Goal: Task Accomplishment & Management: Manage account settings

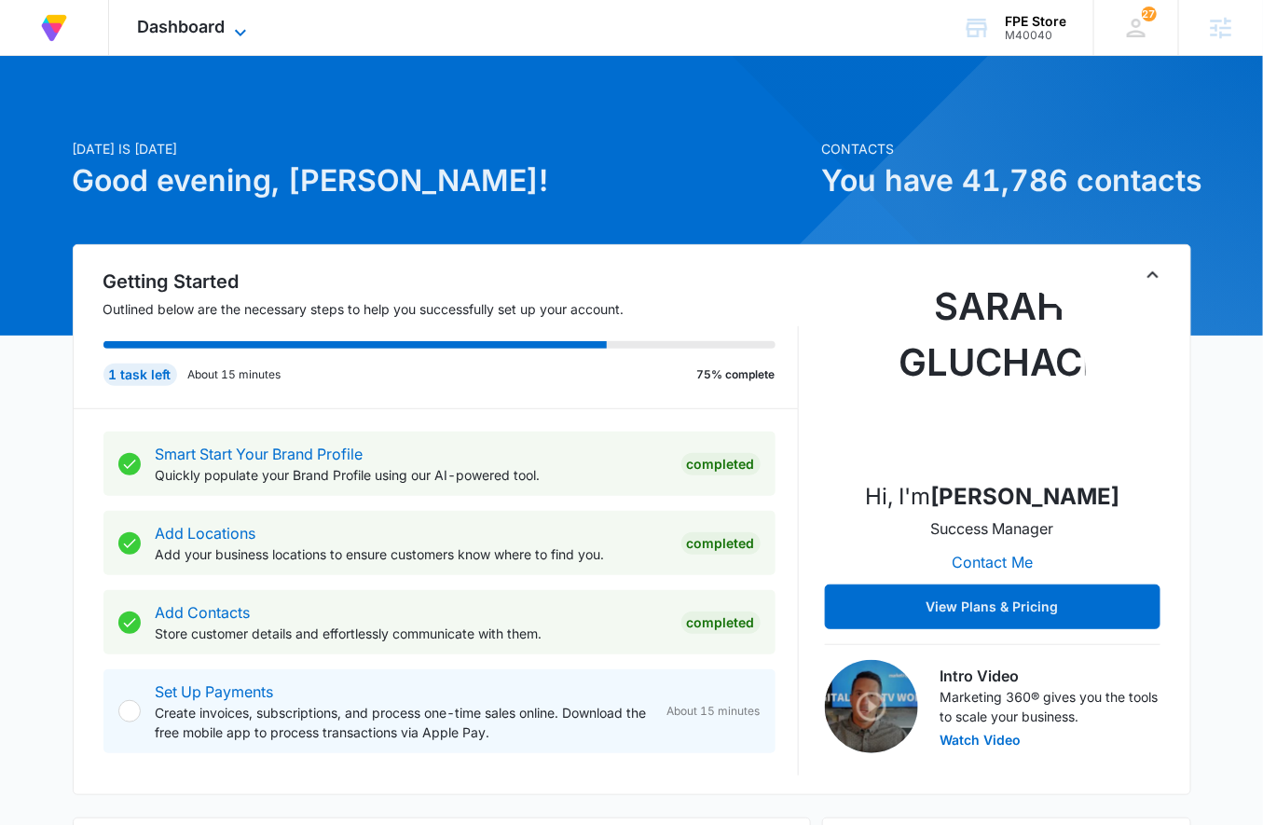
click at [196, 26] on span "Dashboard" at bounding box center [181, 27] width 88 height 20
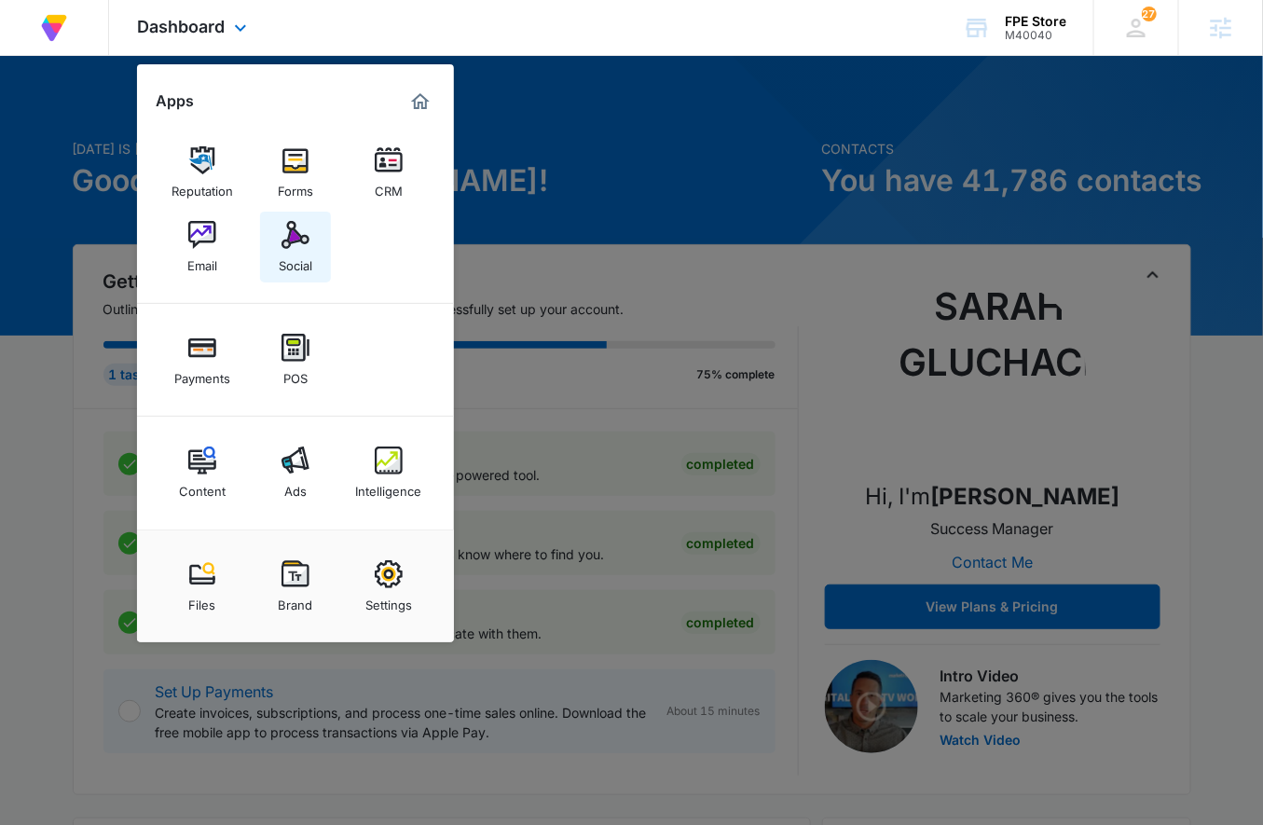
click at [292, 240] on img at bounding box center [295, 235] width 28 height 28
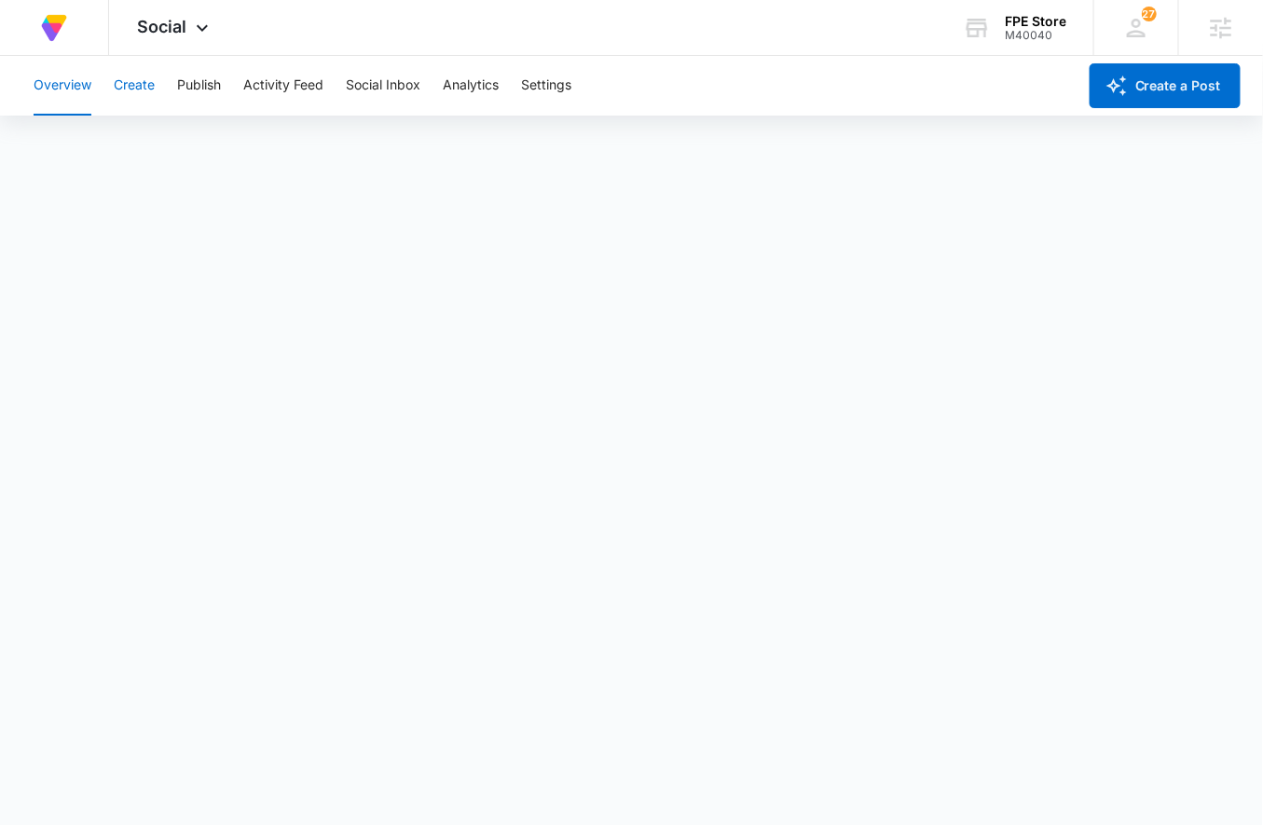
click at [155, 80] on button "Create" at bounding box center [134, 86] width 41 height 60
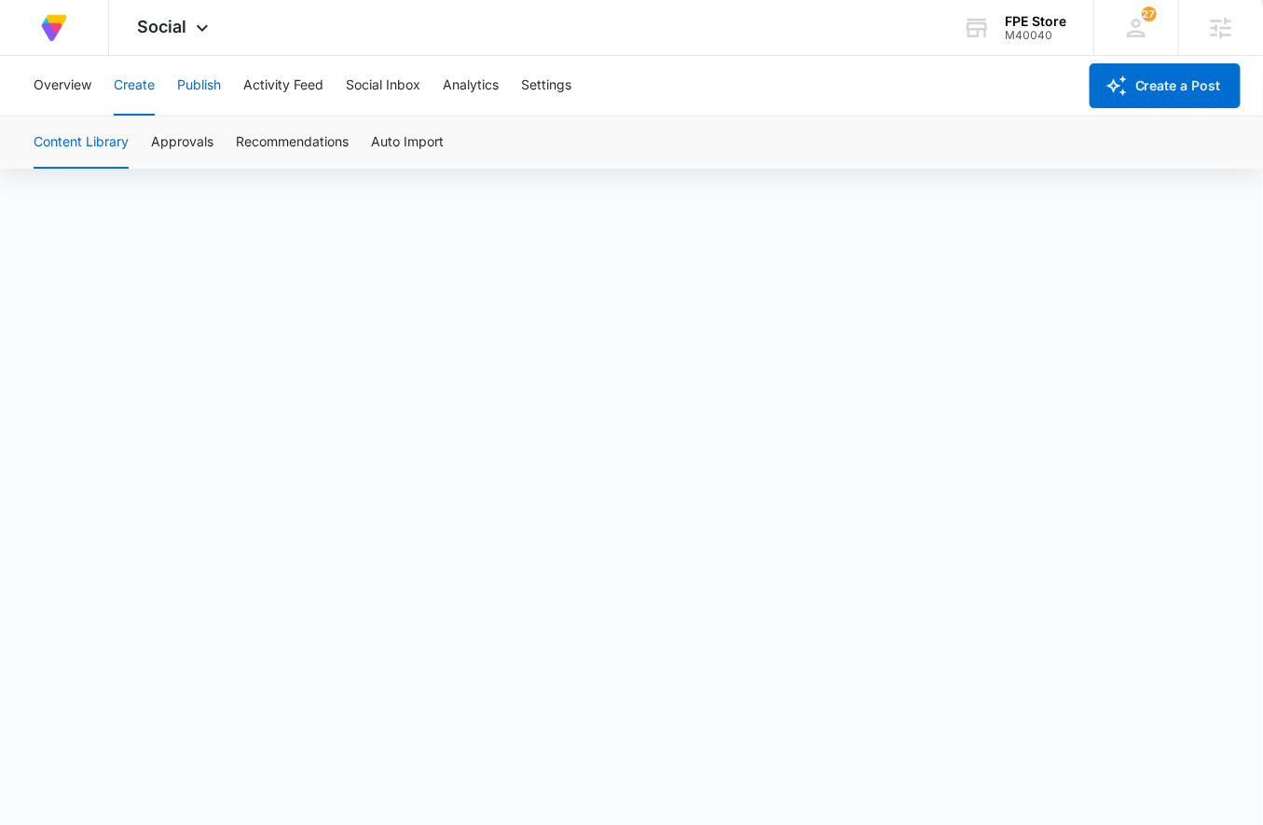
click at [187, 87] on button "Publish" at bounding box center [199, 86] width 44 height 60
click at [132, 89] on button "Create" at bounding box center [134, 86] width 41 height 60
click at [171, 91] on div "Overview Create Publish Activity Feed Social Inbox Analytics Settings" at bounding box center [549, 86] width 1054 height 60
click at [207, 91] on button "Publish" at bounding box center [199, 86] width 44 height 60
click at [149, 81] on button "Create" at bounding box center [134, 86] width 41 height 60
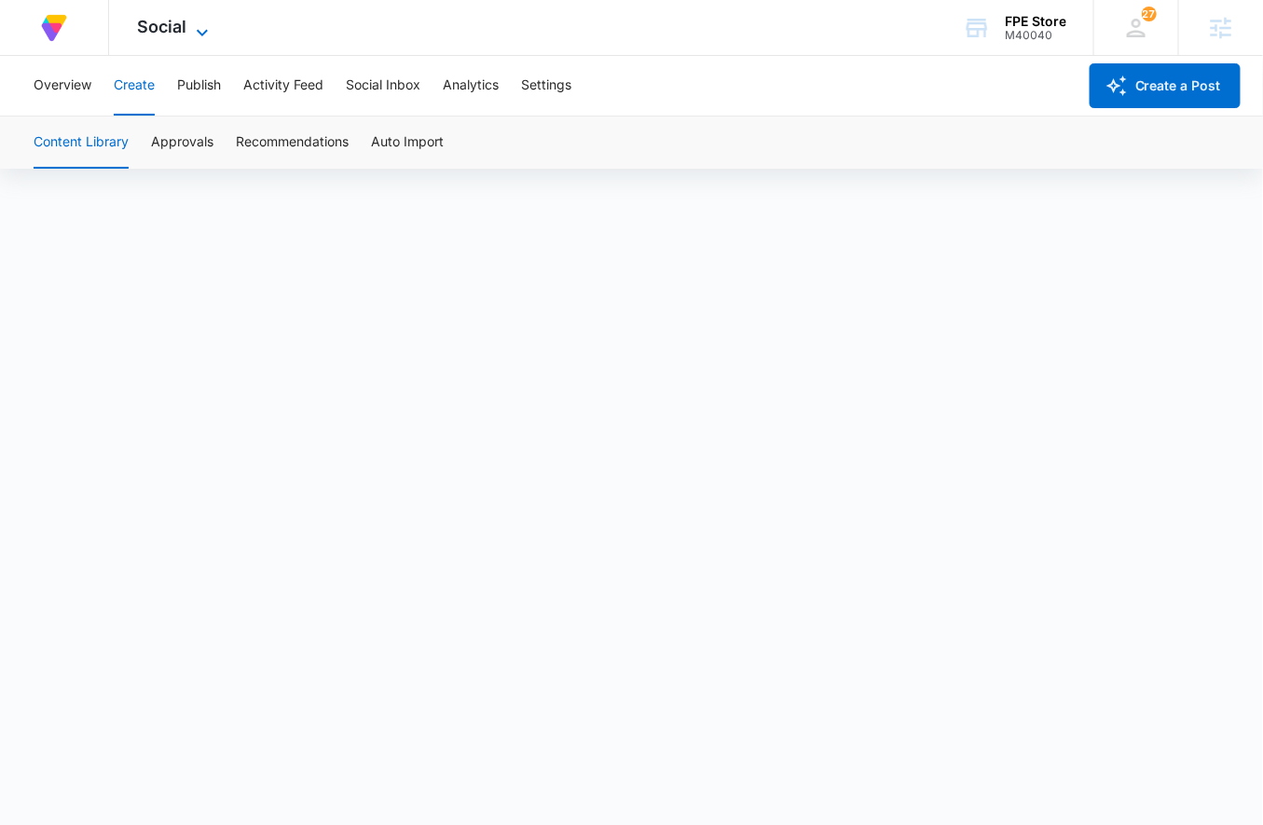
click at [173, 26] on span "Social" at bounding box center [161, 27] width 49 height 20
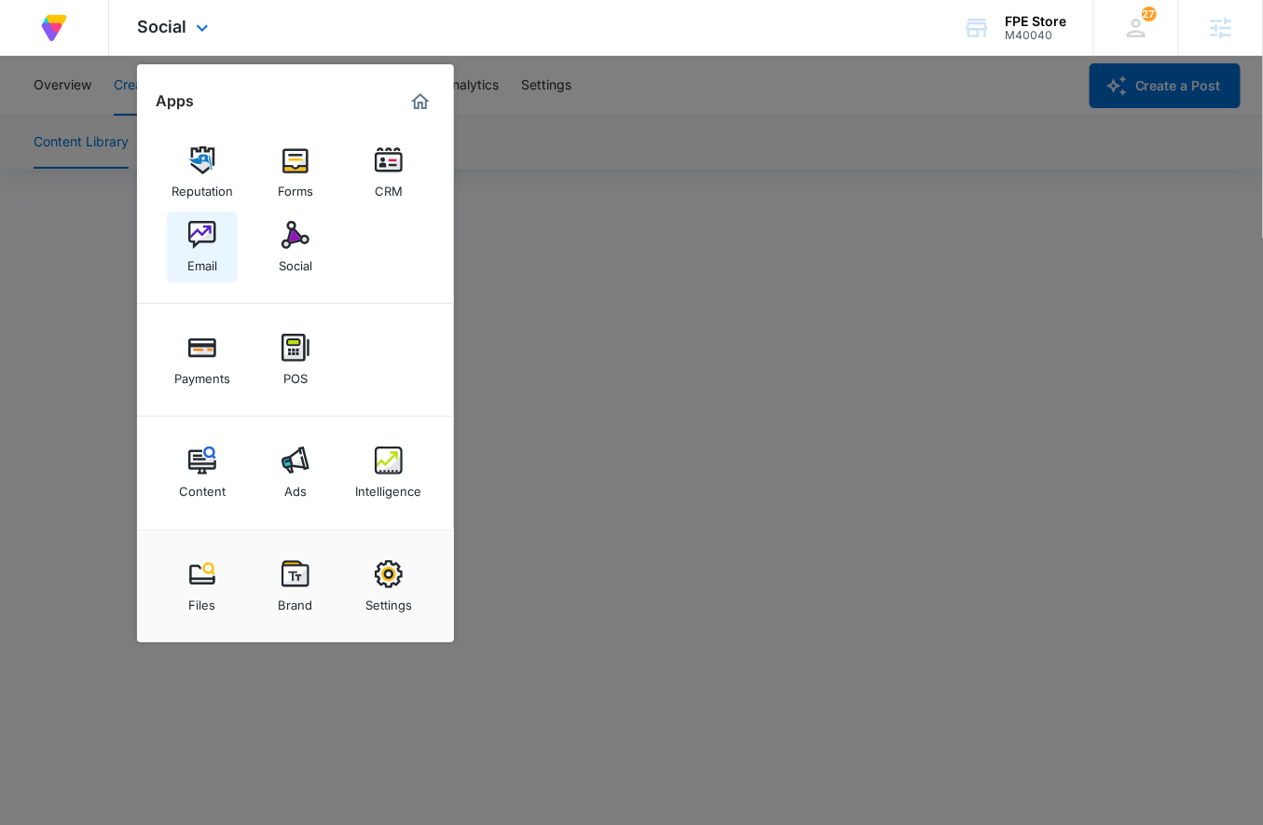
click at [204, 248] on img at bounding box center [202, 235] width 28 height 28
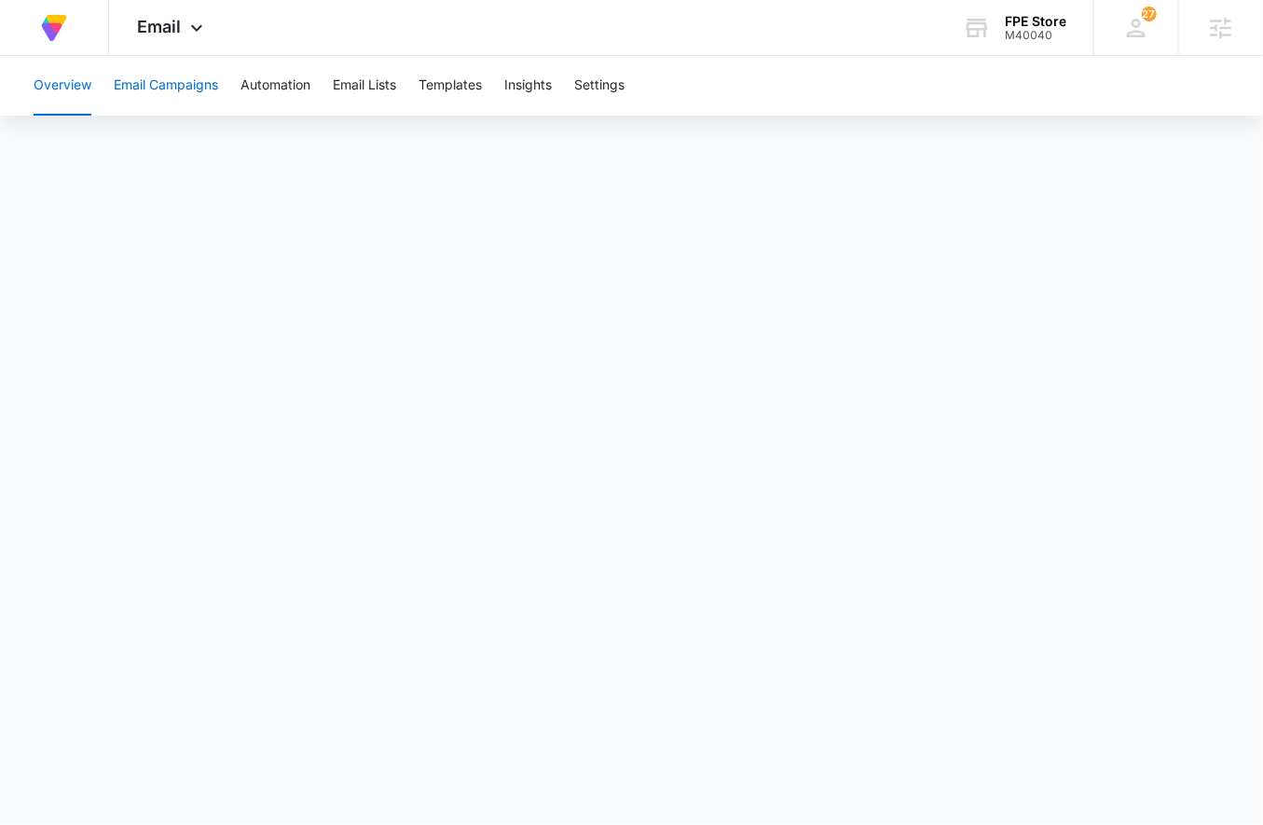
click at [203, 97] on button "Email Campaigns" at bounding box center [166, 86] width 104 height 60
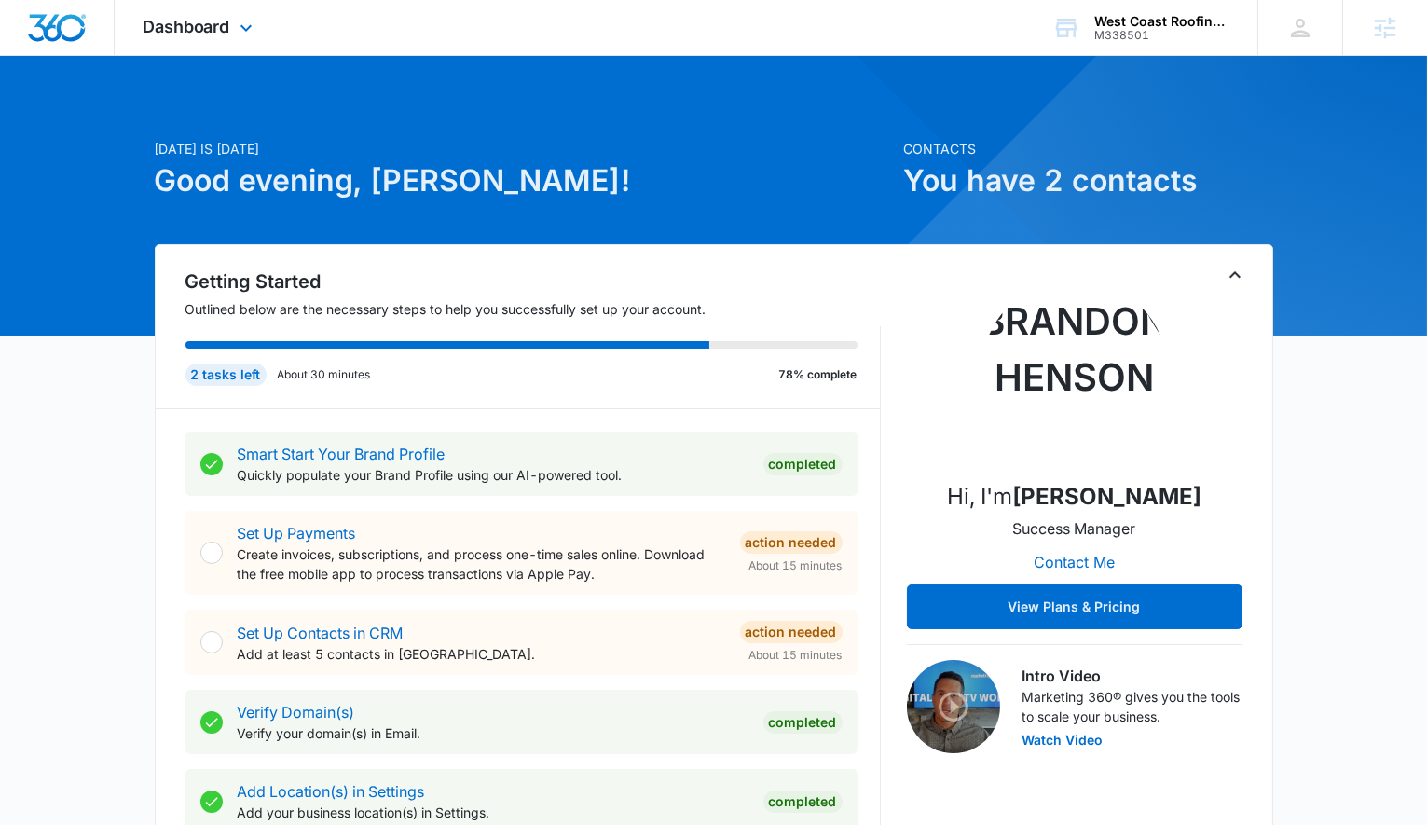
click at [257, 32] on div "Dashboard Apps Reputation Forms CRM Email Social Payments POS Content Ads Intel…" at bounding box center [200, 27] width 171 height 55
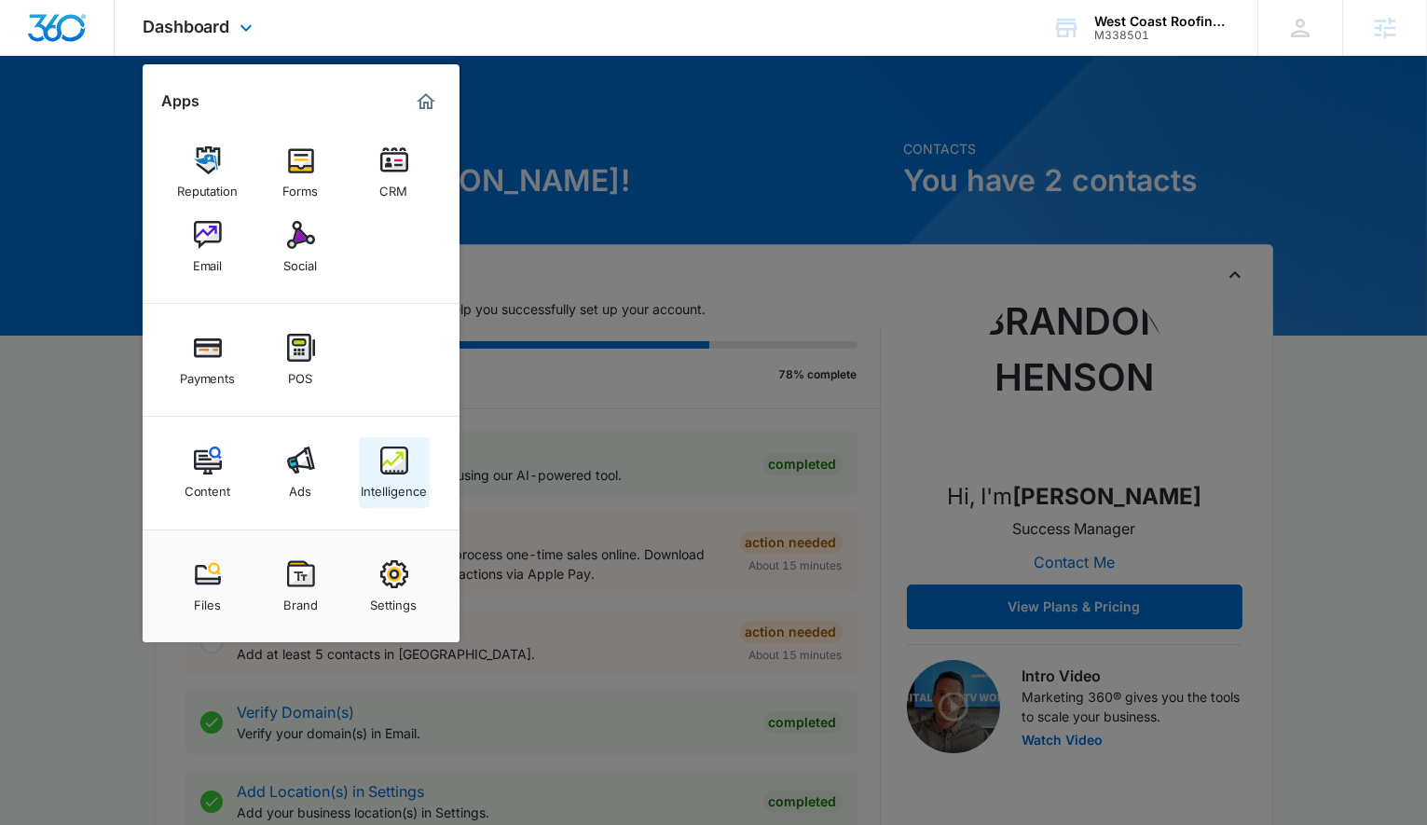
click at [382, 462] on img at bounding box center [394, 460] width 28 height 28
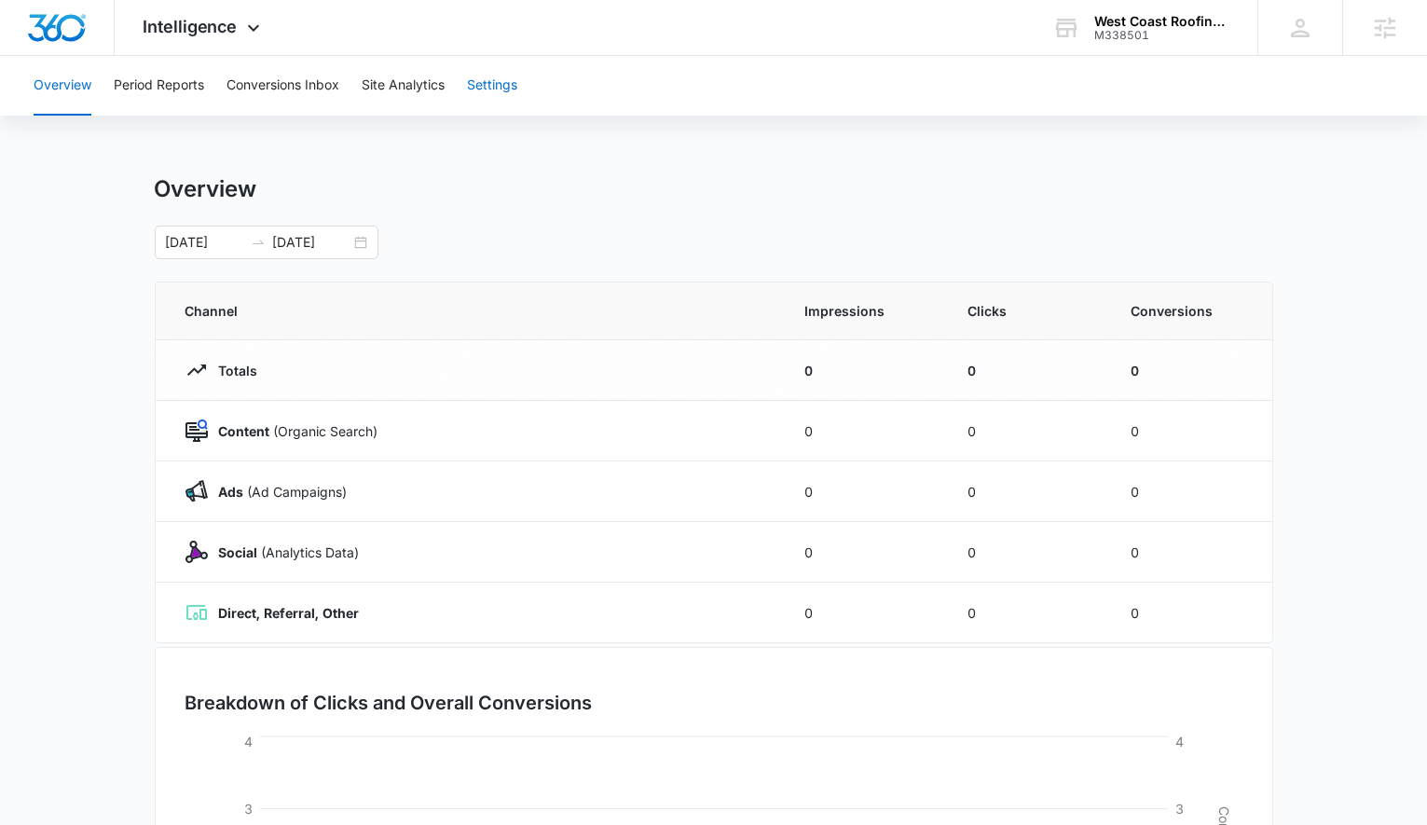
click at [477, 104] on button "Settings" at bounding box center [492, 86] width 50 height 60
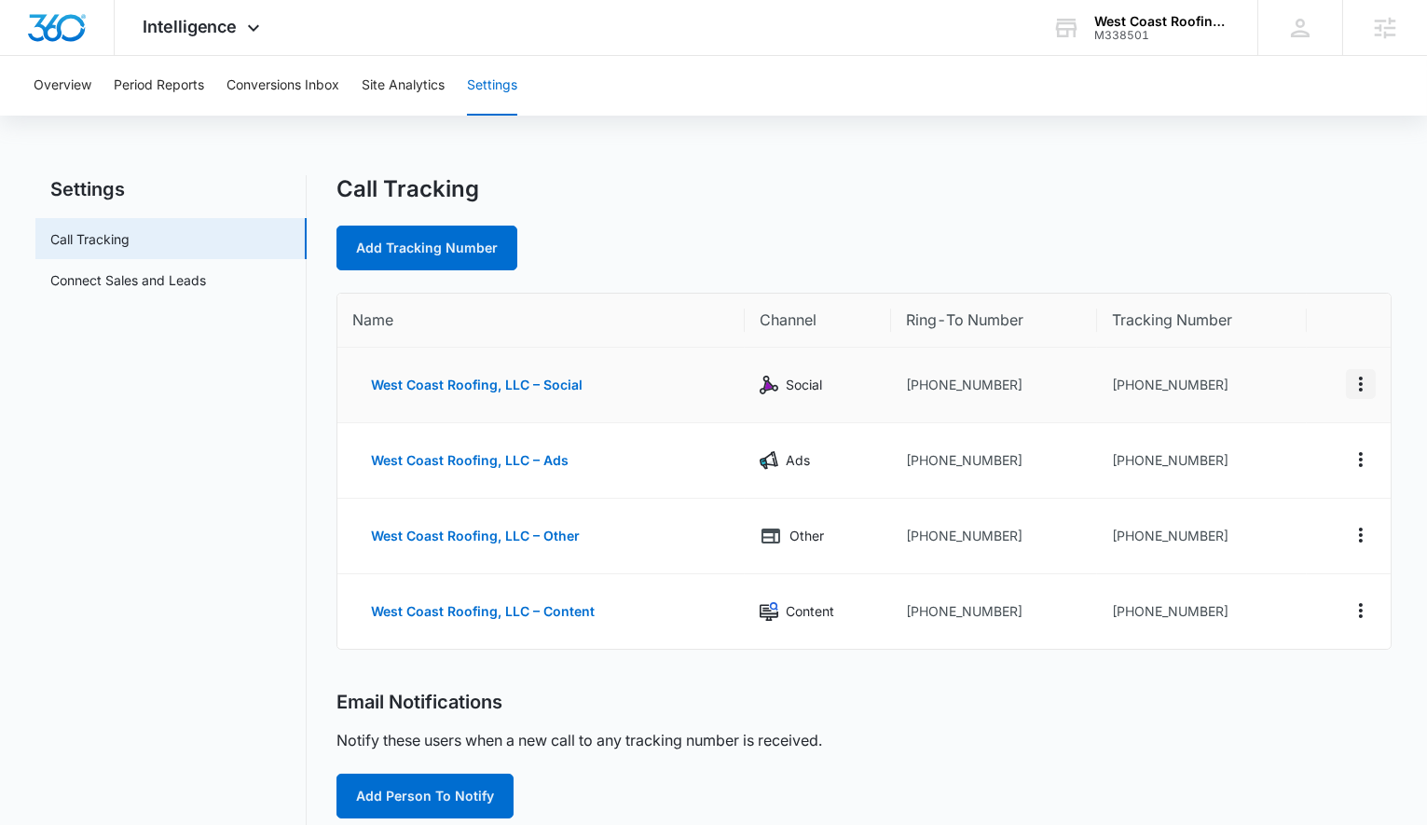
click at [1363, 392] on icon "Actions" at bounding box center [1361, 384] width 22 height 22
click at [1301, 364] on button "Edit" at bounding box center [1284, 370] width 106 height 28
select select "SOCIAL"
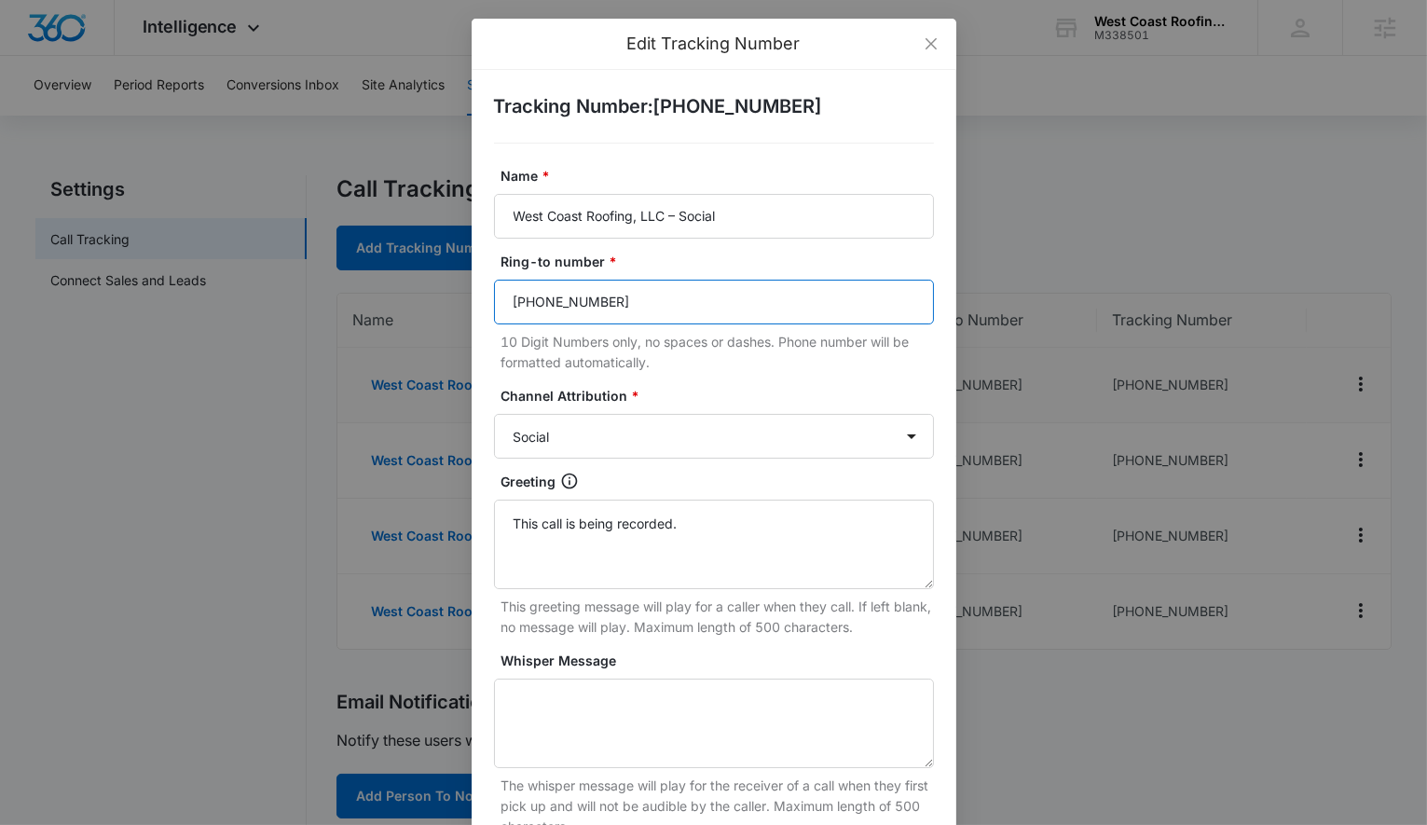
click at [638, 310] on input "(520) 241-2556" at bounding box center [714, 302] width 440 height 45
paste input "520-467-3555"
click at [626, 361] on p "10 Digit Numbers only, no spaces or dashes. Phone number will be formatted auto…" at bounding box center [717, 352] width 432 height 41
click at [570, 302] on input "520-467-3555" at bounding box center [714, 302] width 440 height 45
click at [538, 303] on input "520-4673555" at bounding box center [714, 302] width 440 height 45
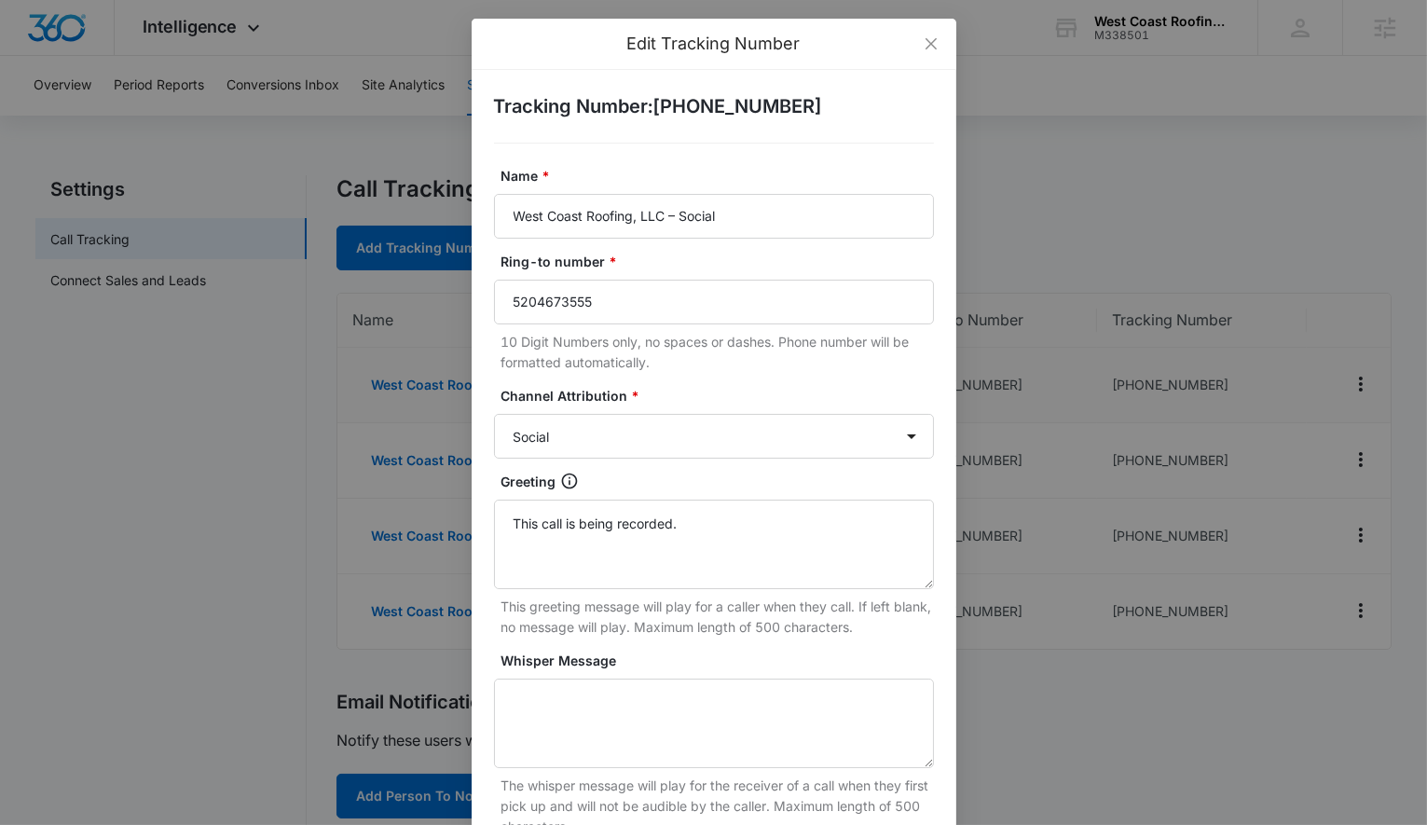
click at [583, 377] on form "Name * West Coast Roofing, LLC – Social Ring-to number * 5204673555 10 Digit Nu…" at bounding box center [714, 622] width 440 height 913
click at [598, 302] on input "5204673555" at bounding box center [714, 302] width 440 height 45
type input "5204673555"
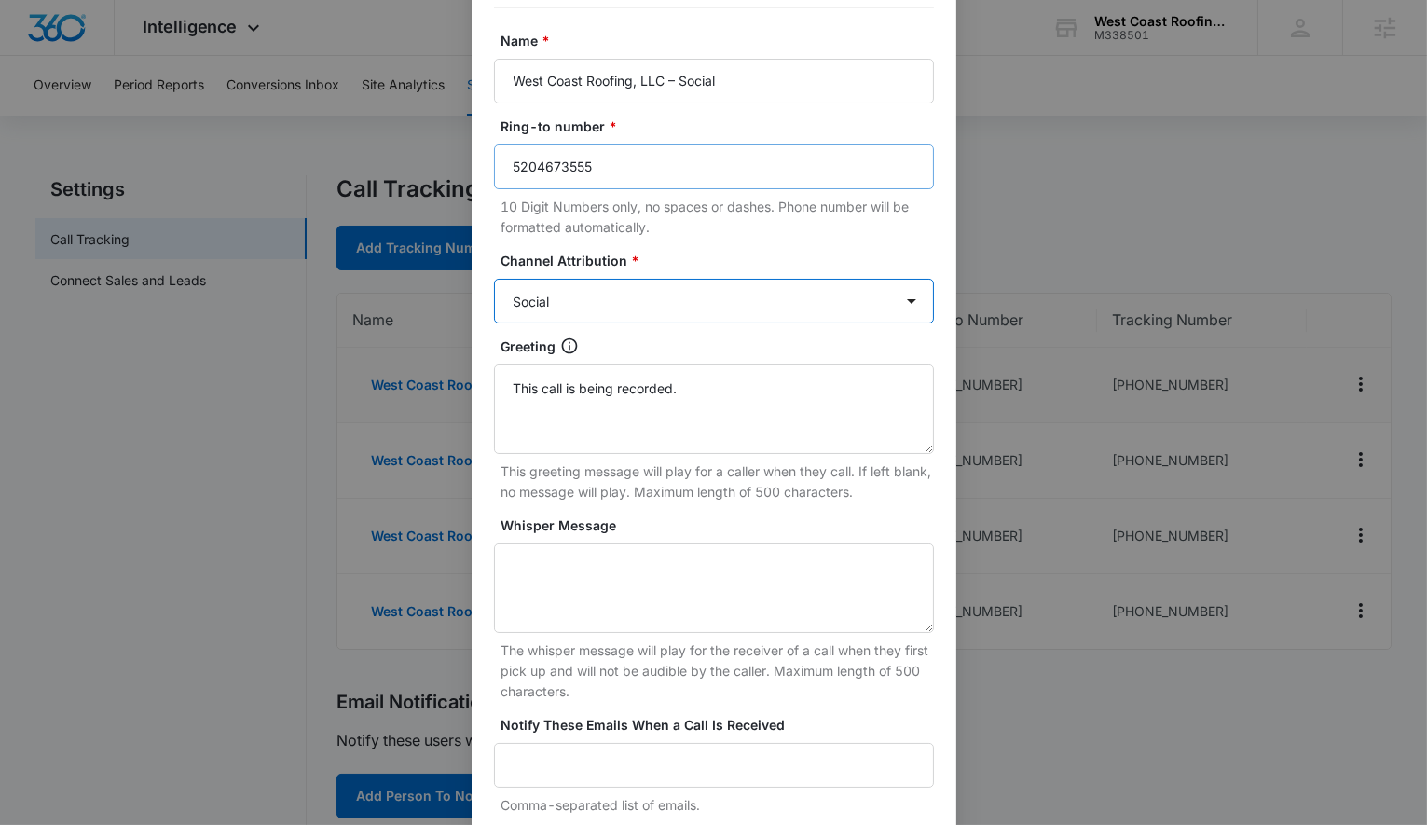
scroll to position [295, 0]
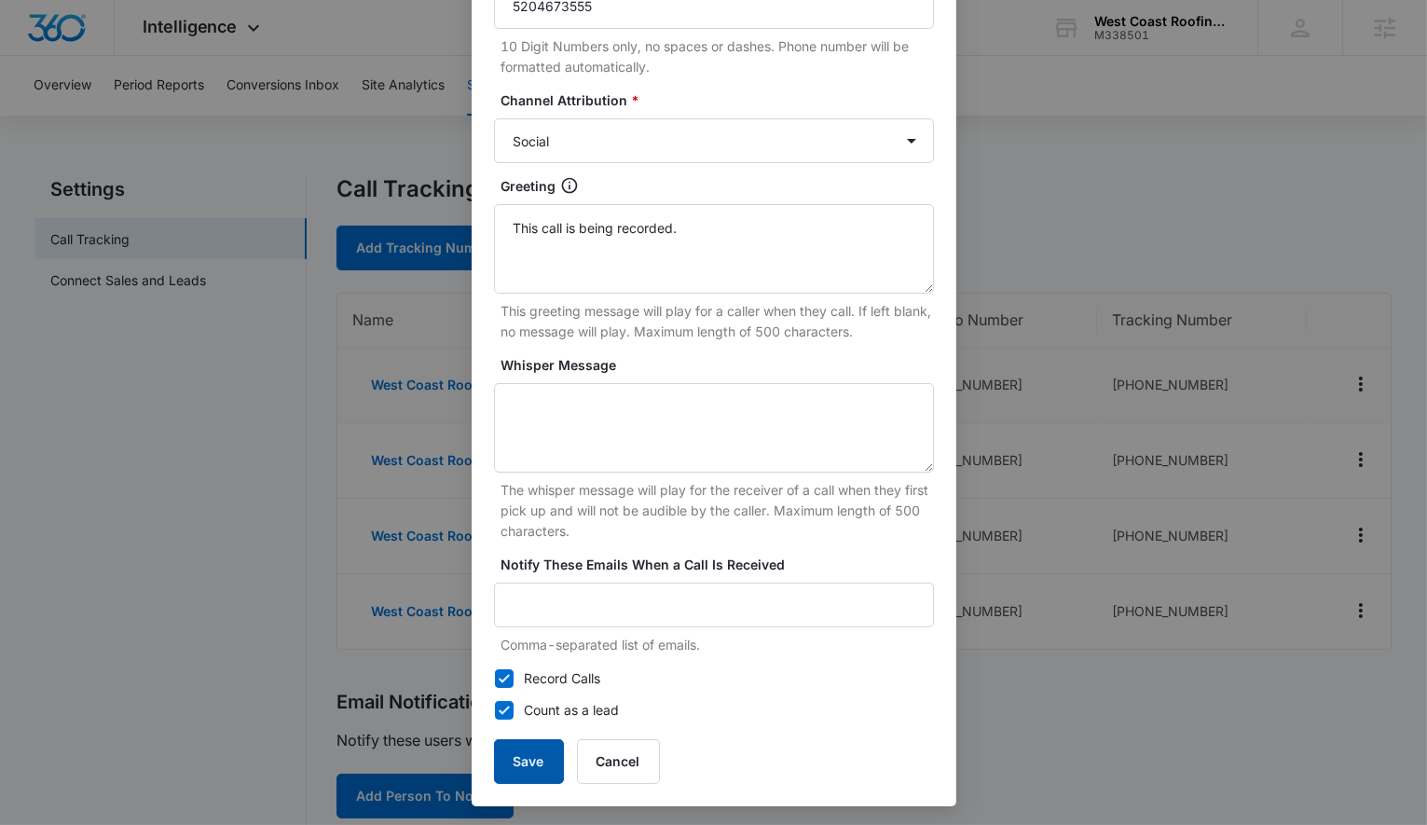
click at [543, 768] on button "Save" at bounding box center [529, 761] width 70 height 45
click at [534, 759] on div "Tracking Number : +15202005372 Name * West Coast Roofing, LLC – Social Ring-to …" at bounding box center [714, 290] width 485 height 1032
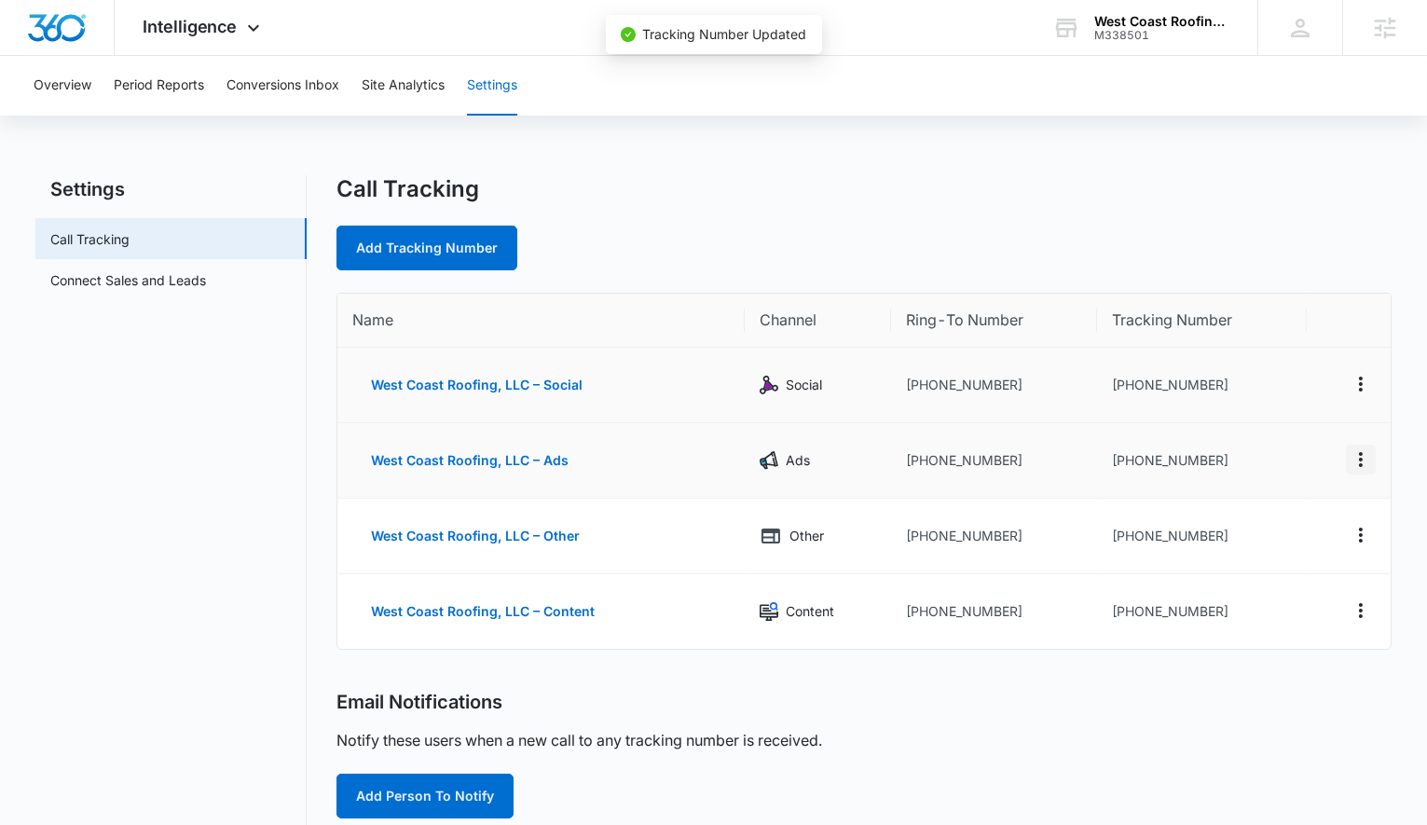
click at [1368, 456] on icon "Actions" at bounding box center [1361, 459] width 22 height 22
click at [1302, 435] on button "Edit" at bounding box center [1284, 446] width 106 height 28
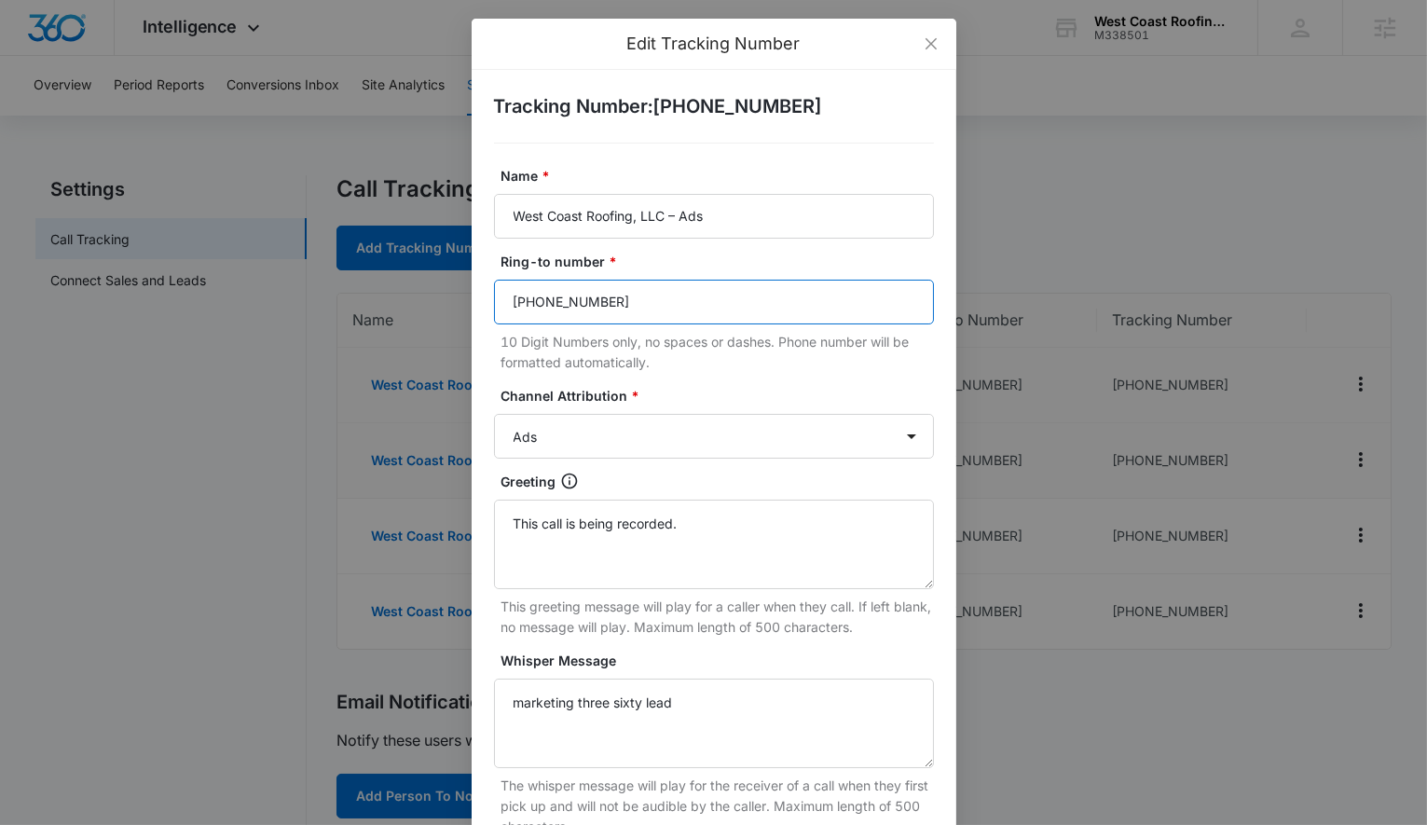
click at [652, 317] on input "(520) 241-2556" at bounding box center [714, 302] width 440 height 45
paste input "5204673555"
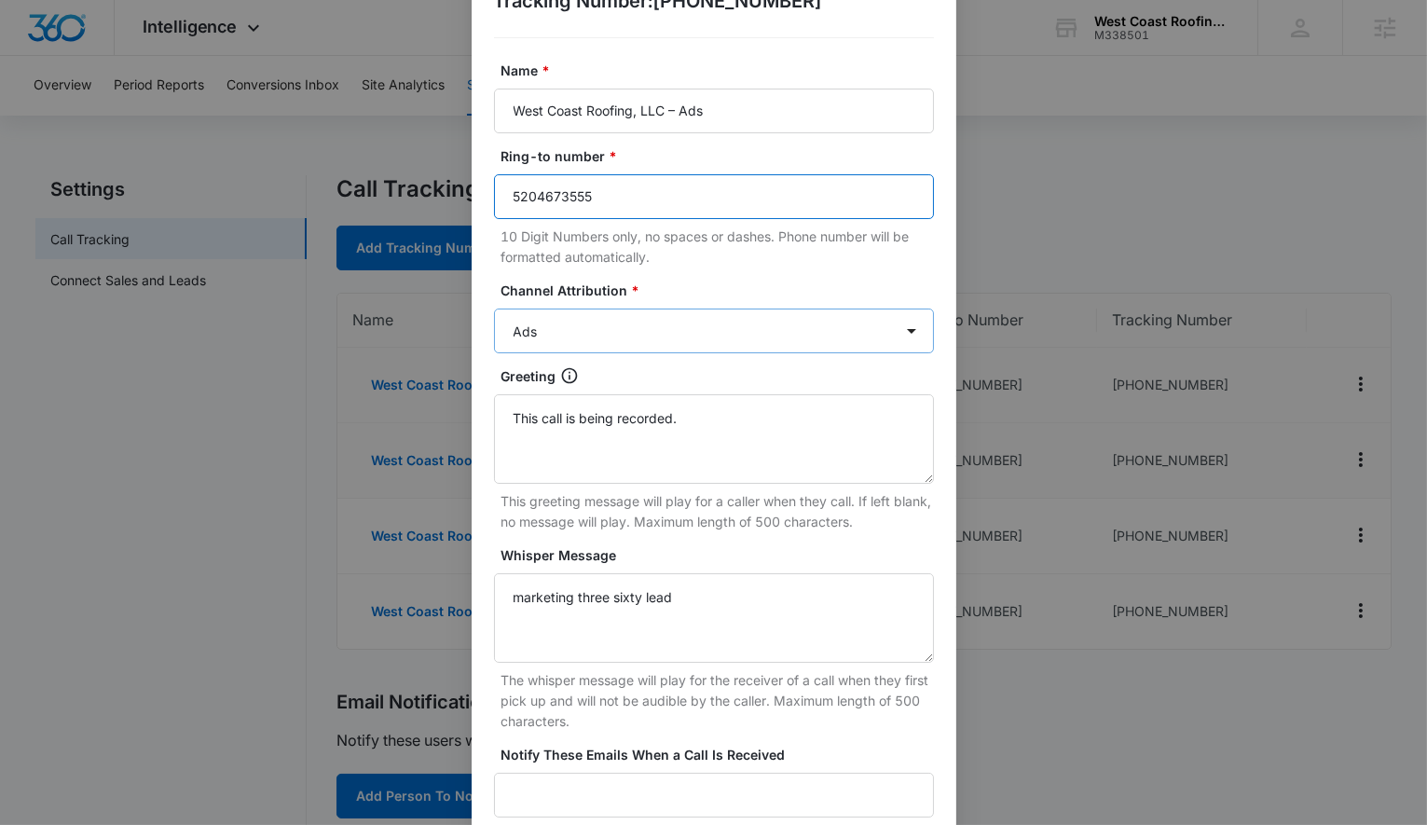
scroll to position [295, 0]
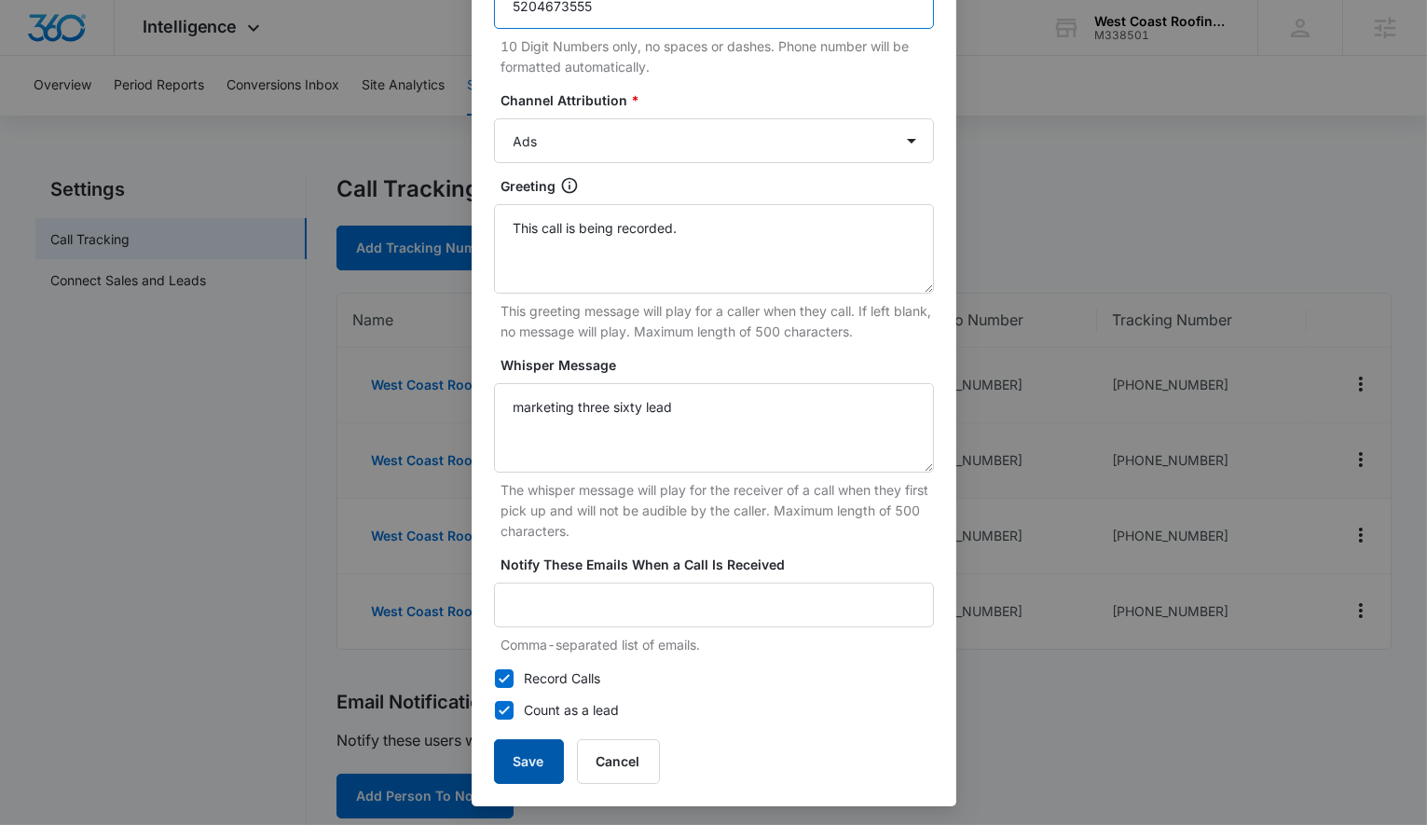
type input "5204673555"
click at [526, 760] on button "Save" at bounding box center [529, 761] width 70 height 45
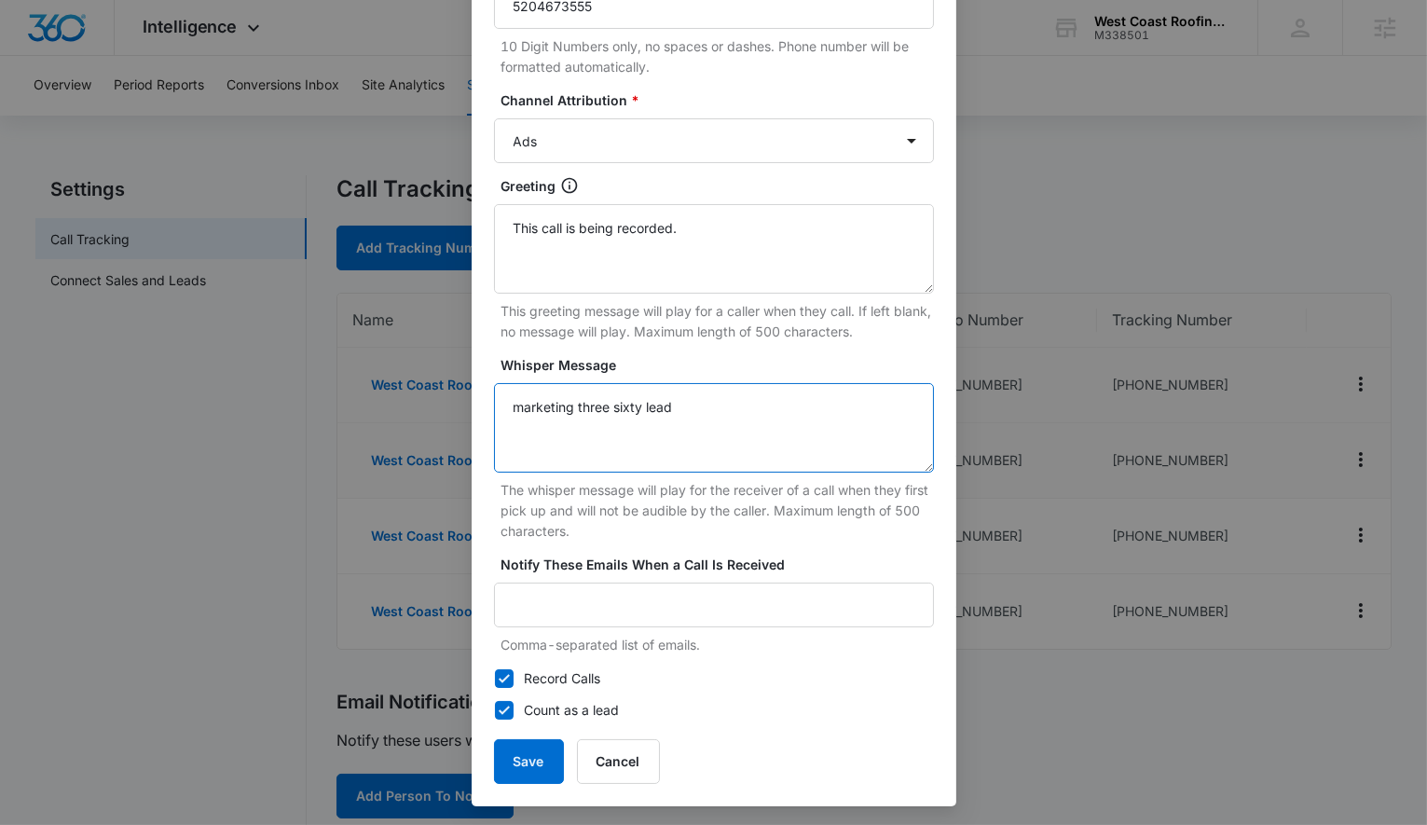
click at [900, 443] on textarea "marketing three sixty lead" at bounding box center [714, 427] width 440 height 89
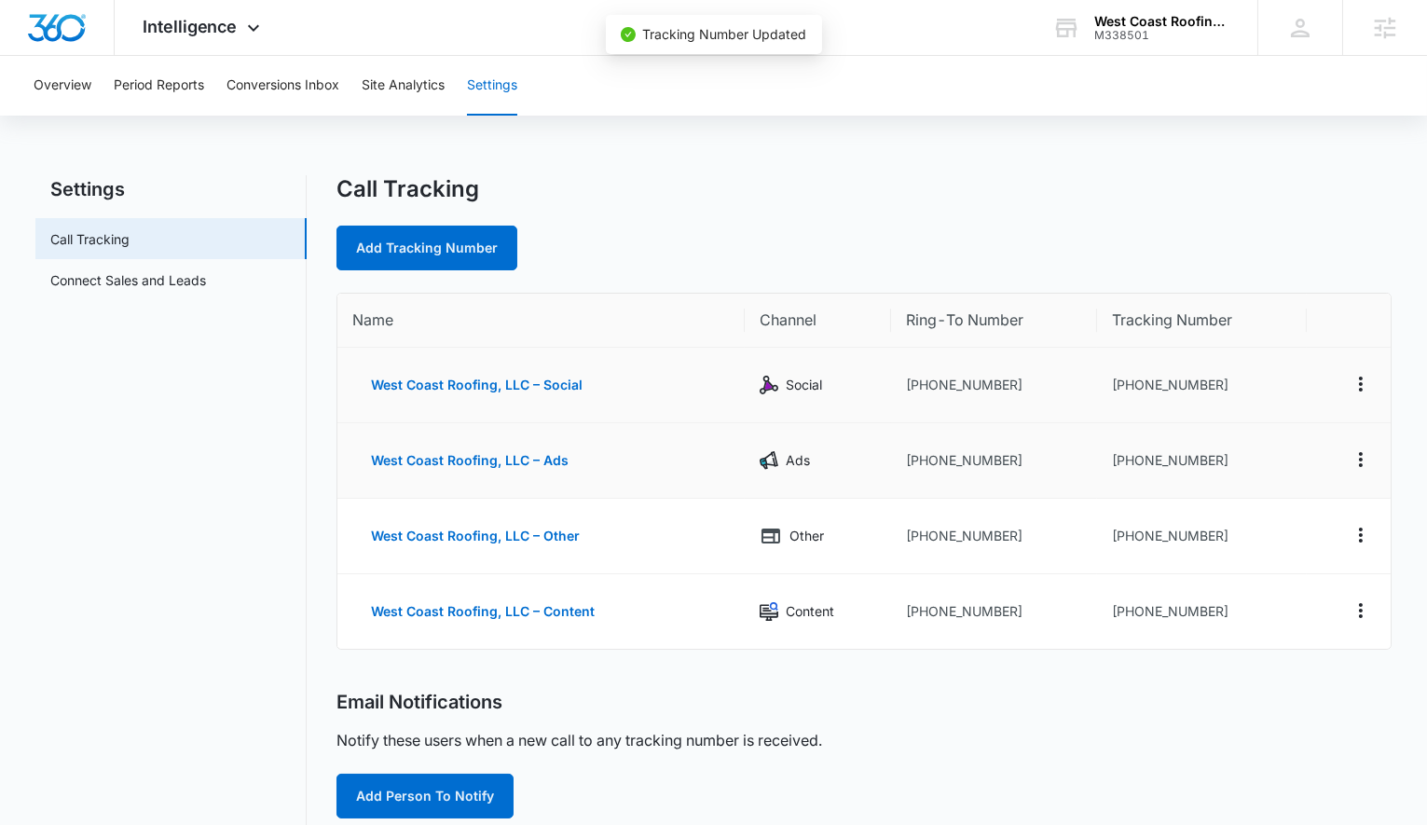
scroll to position [277, 0]
click at [1368, 449] on icon "Actions" at bounding box center [1361, 459] width 22 height 22
click at [1271, 451] on button "Edit" at bounding box center [1284, 446] width 106 height 28
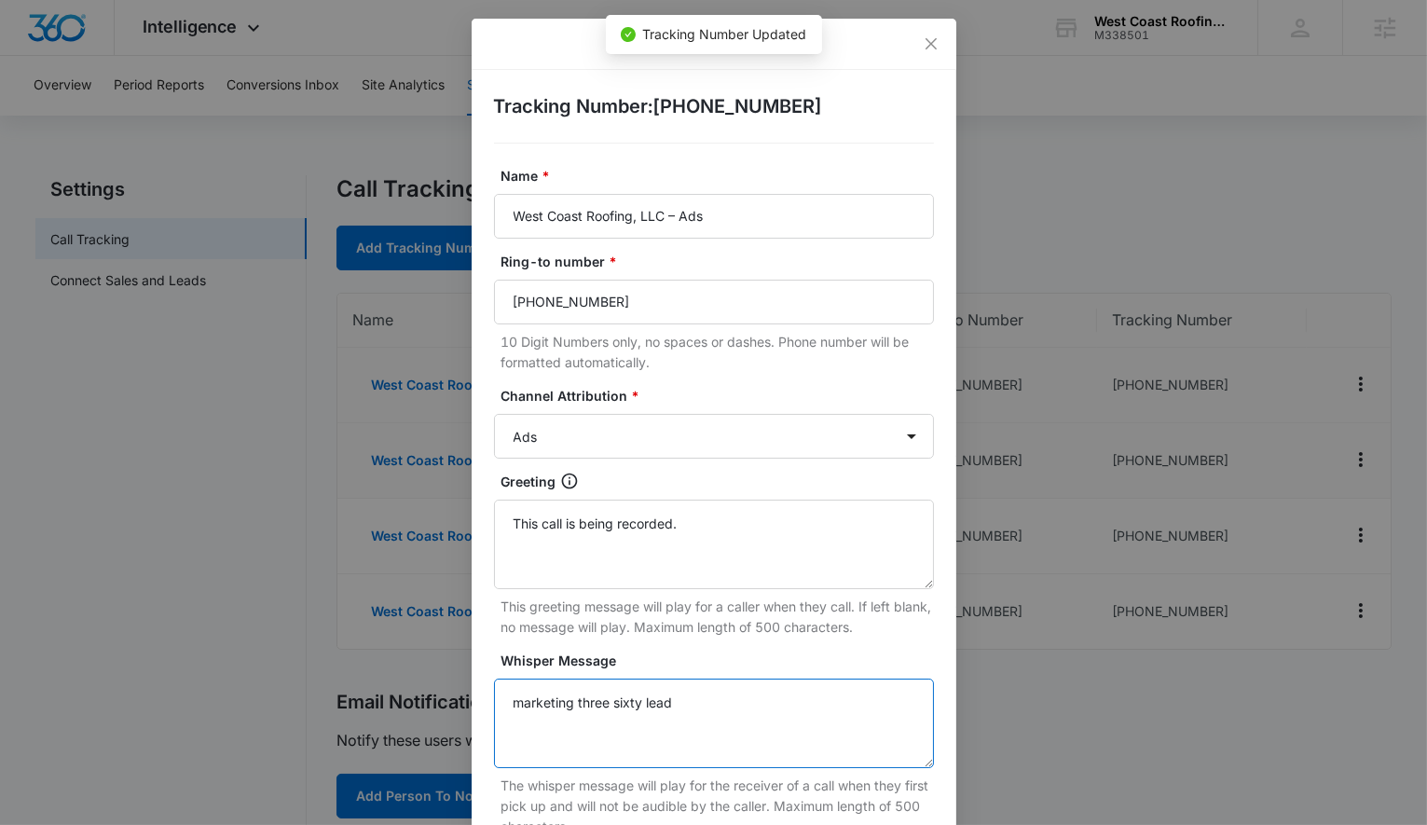
click at [686, 713] on textarea "marketing three sixty lead" at bounding box center [714, 723] width 440 height 89
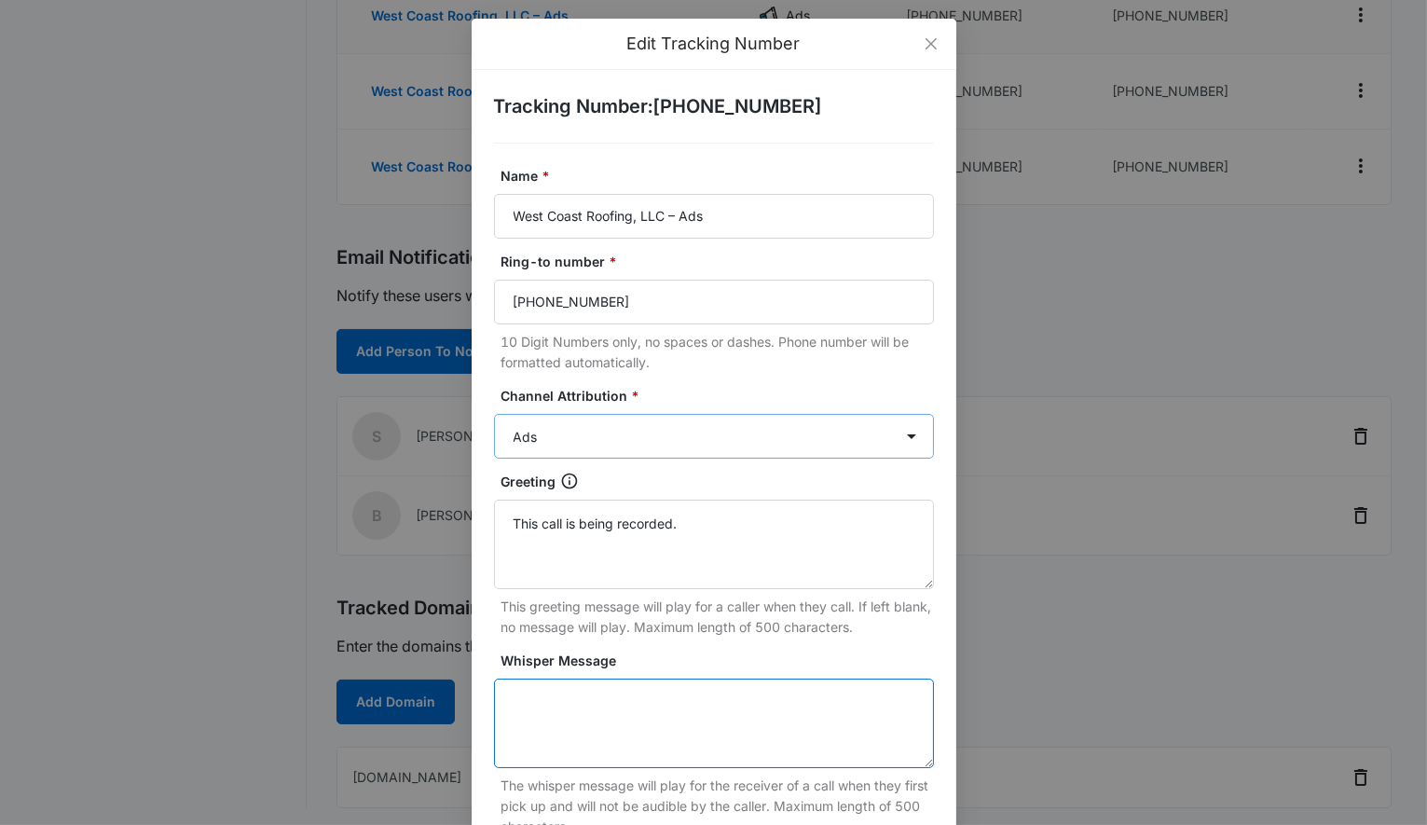
scroll to position [295, 0]
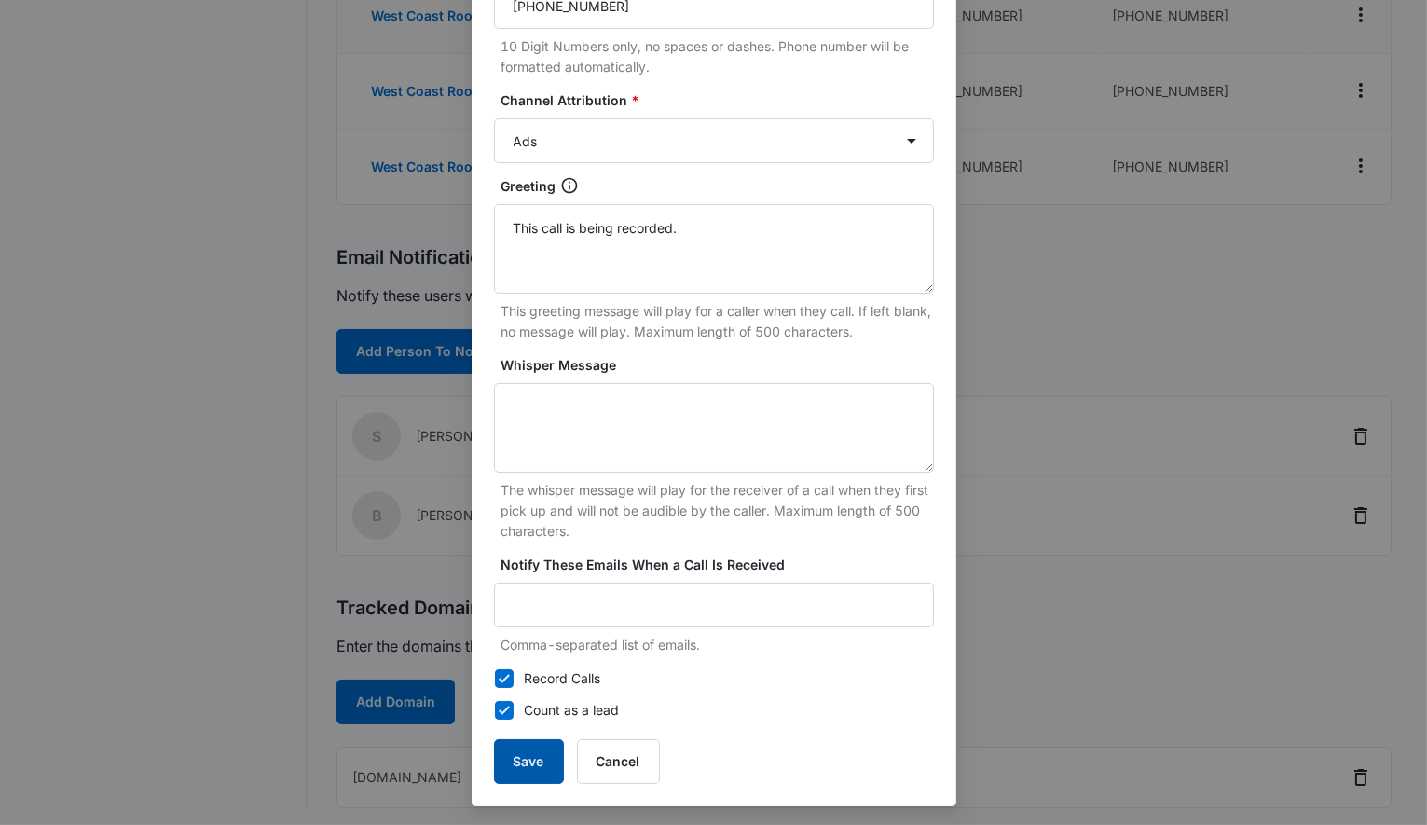
click at [525, 757] on button "Save" at bounding box center [529, 761] width 70 height 45
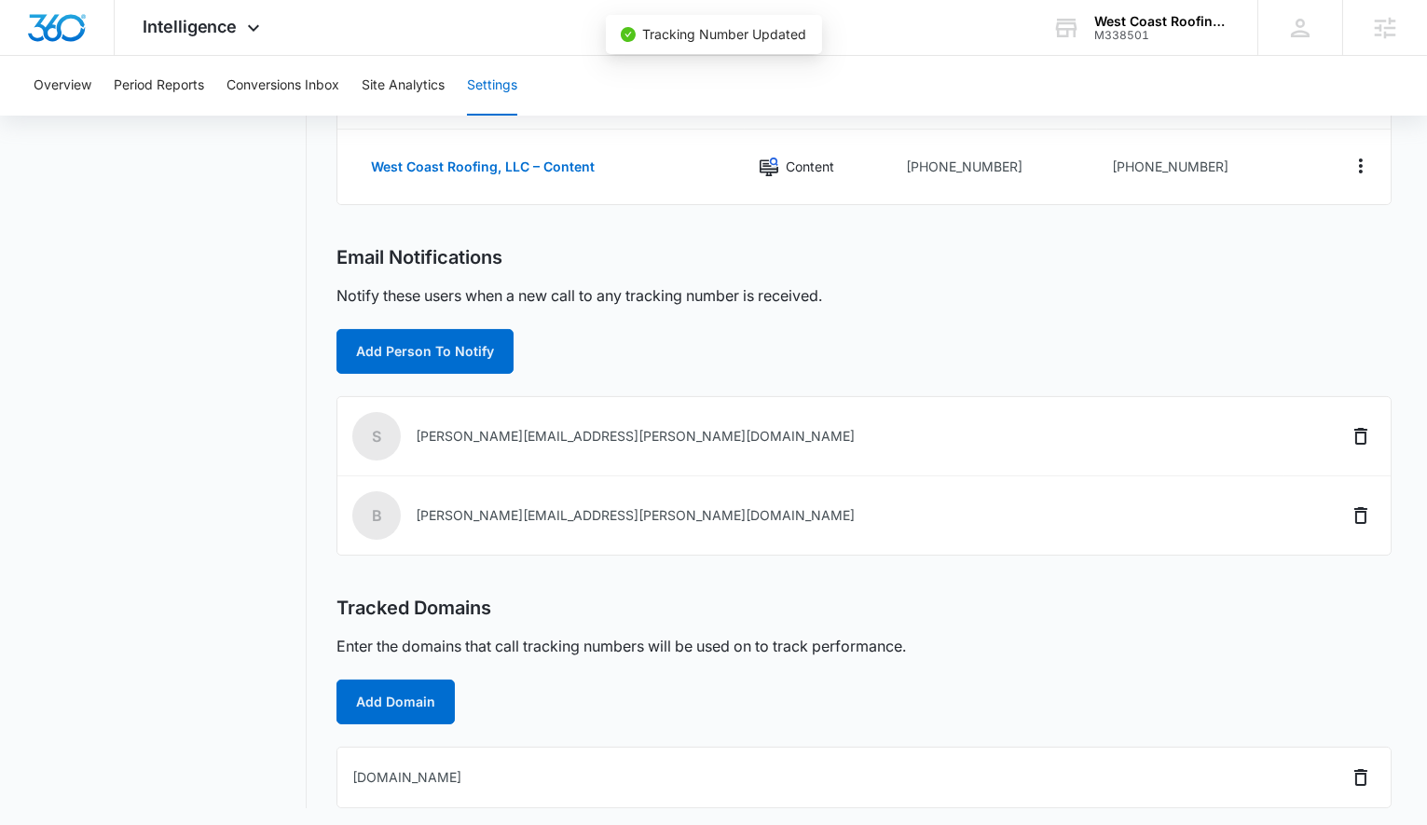
scroll to position [436, 0]
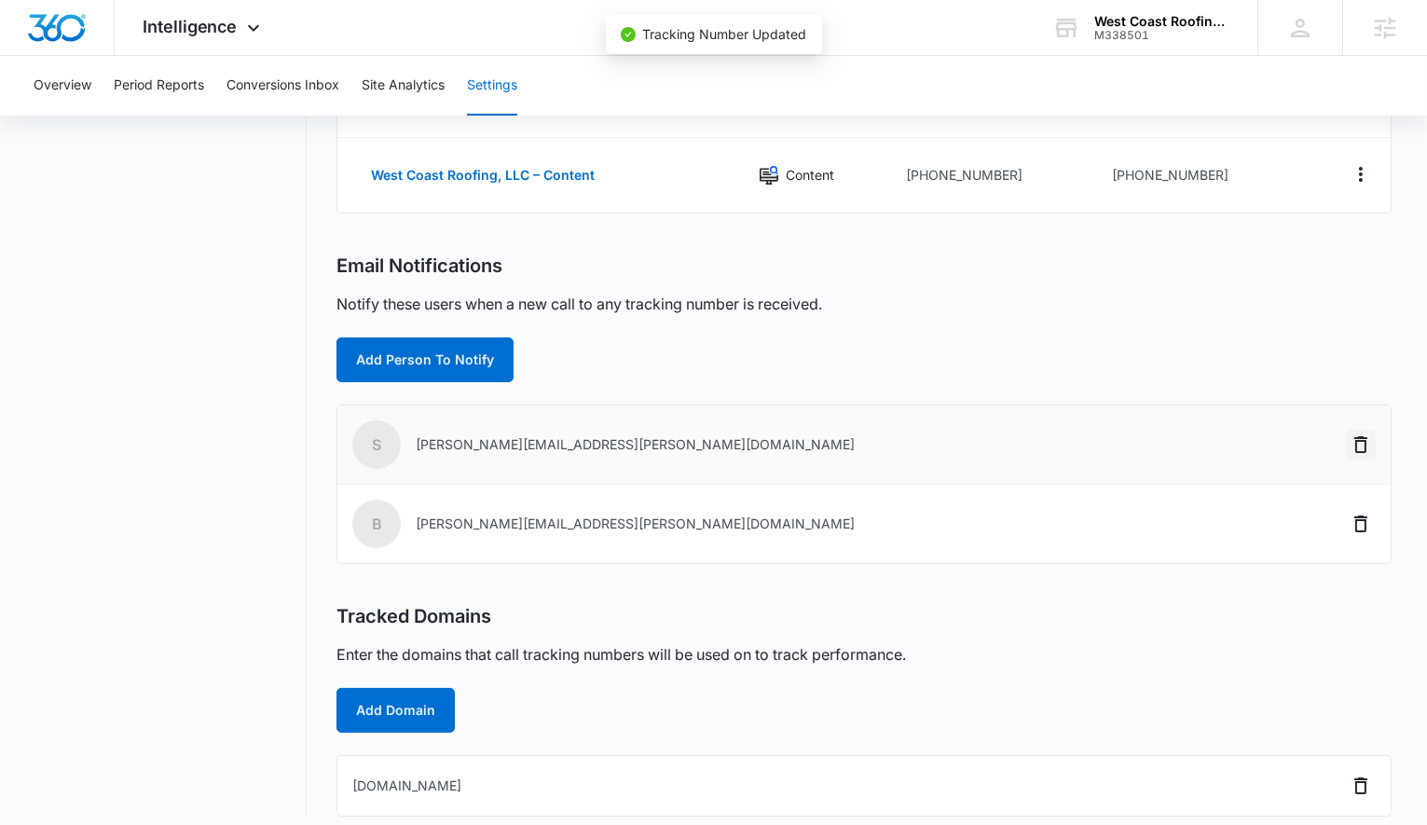
click at [1366, 436] on icon "Delete" at bounding box center [1361, 444] width 22 height 22
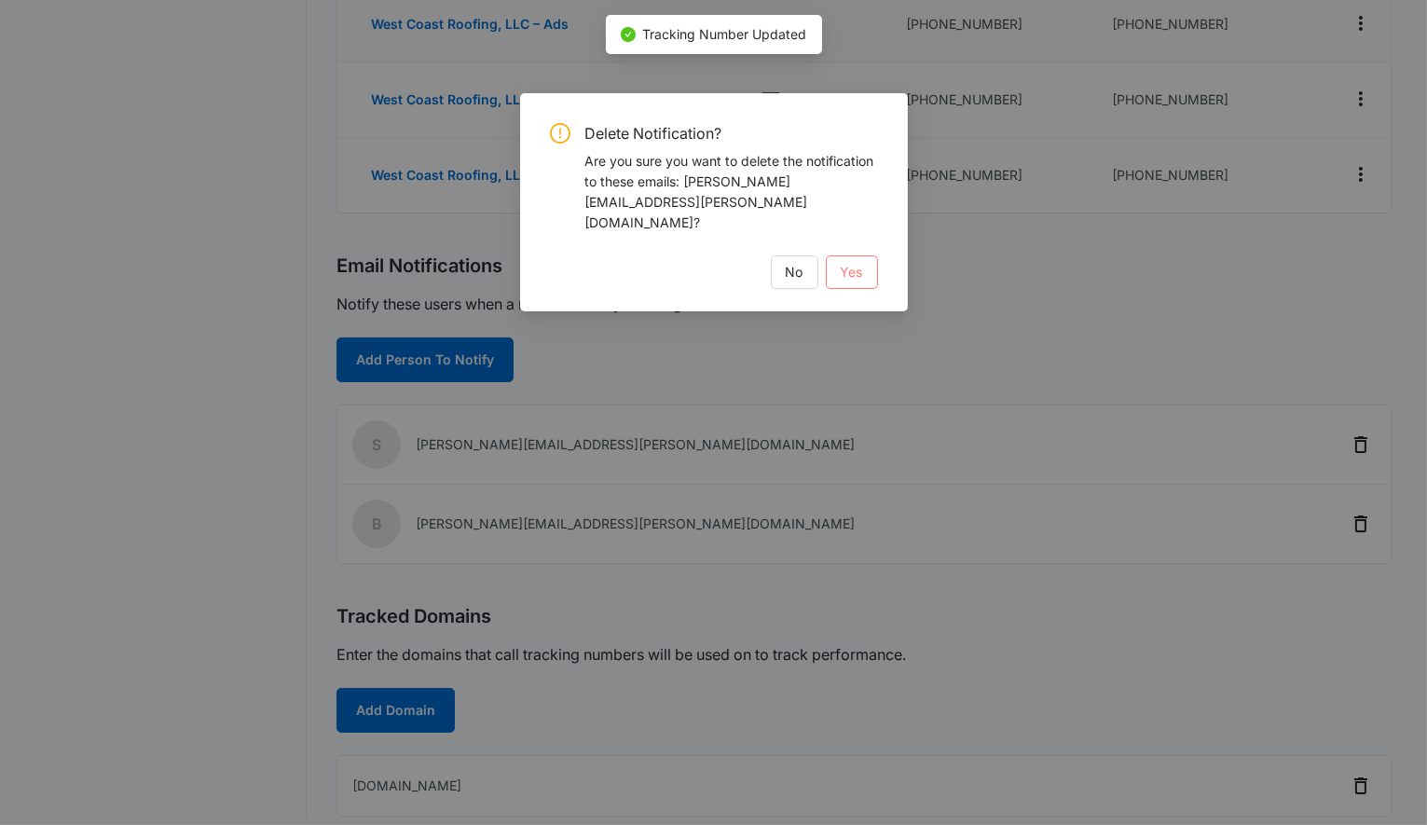
click at [851, 262] on span "Yes" at bounding box center [852, 272] width 22 height 21
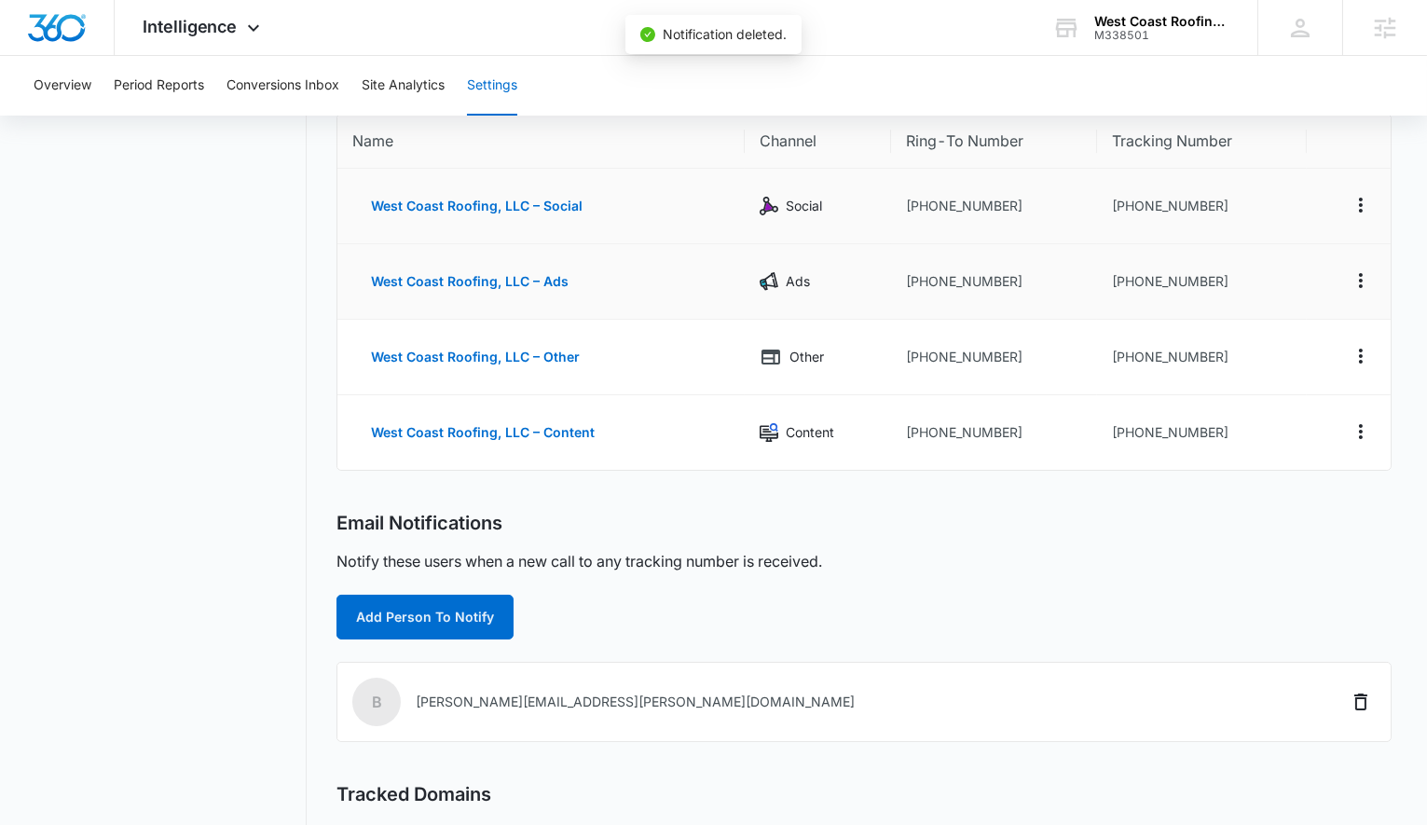
scroll to position [0, 0]
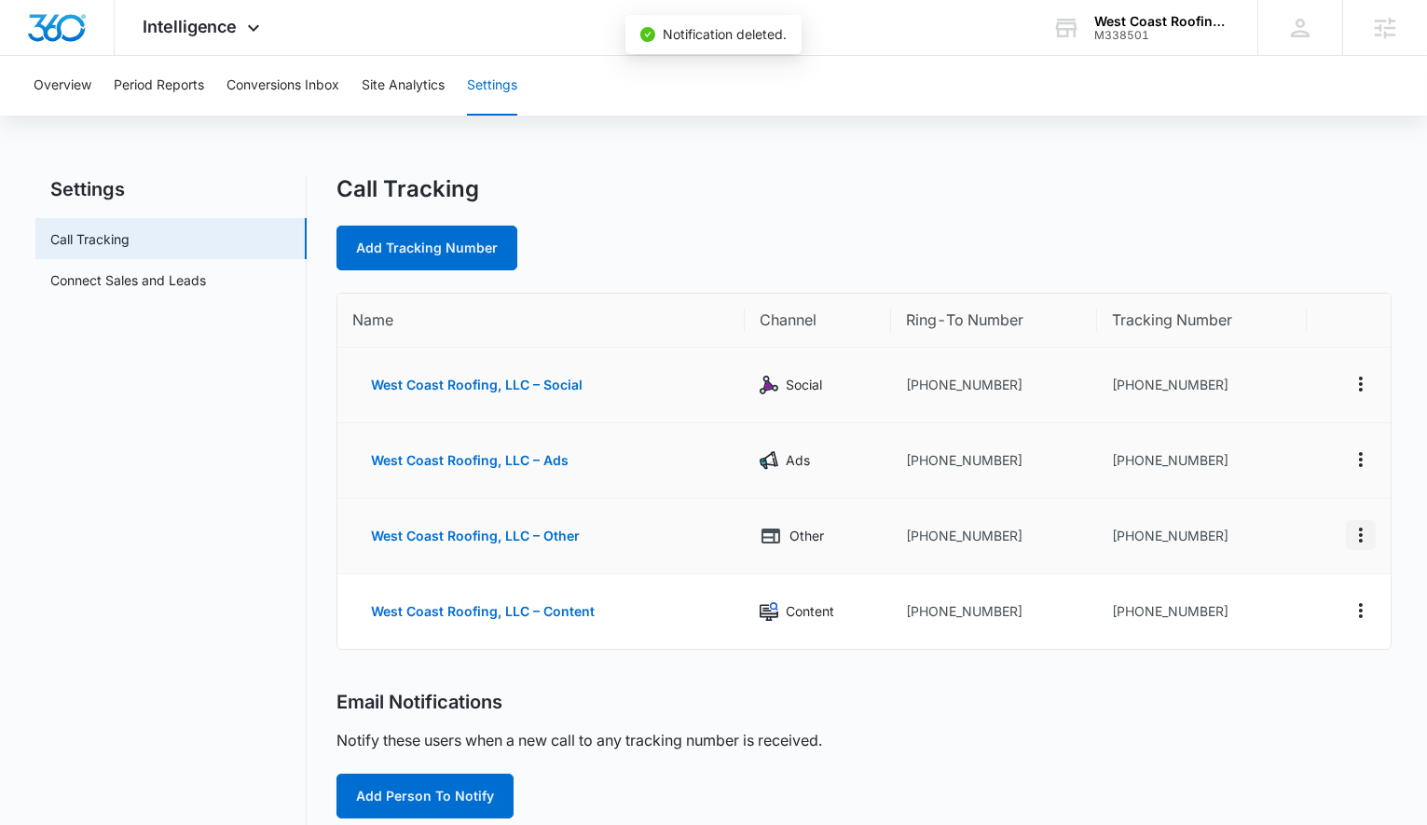
click at [1365, 534] on icon "Actions" at bounding box center [1361, 535] width 22 height 22
click at [1284, 518] on div "Edit" at bounding box center [1273, 520] width 39 height 13
select select "OTHER"
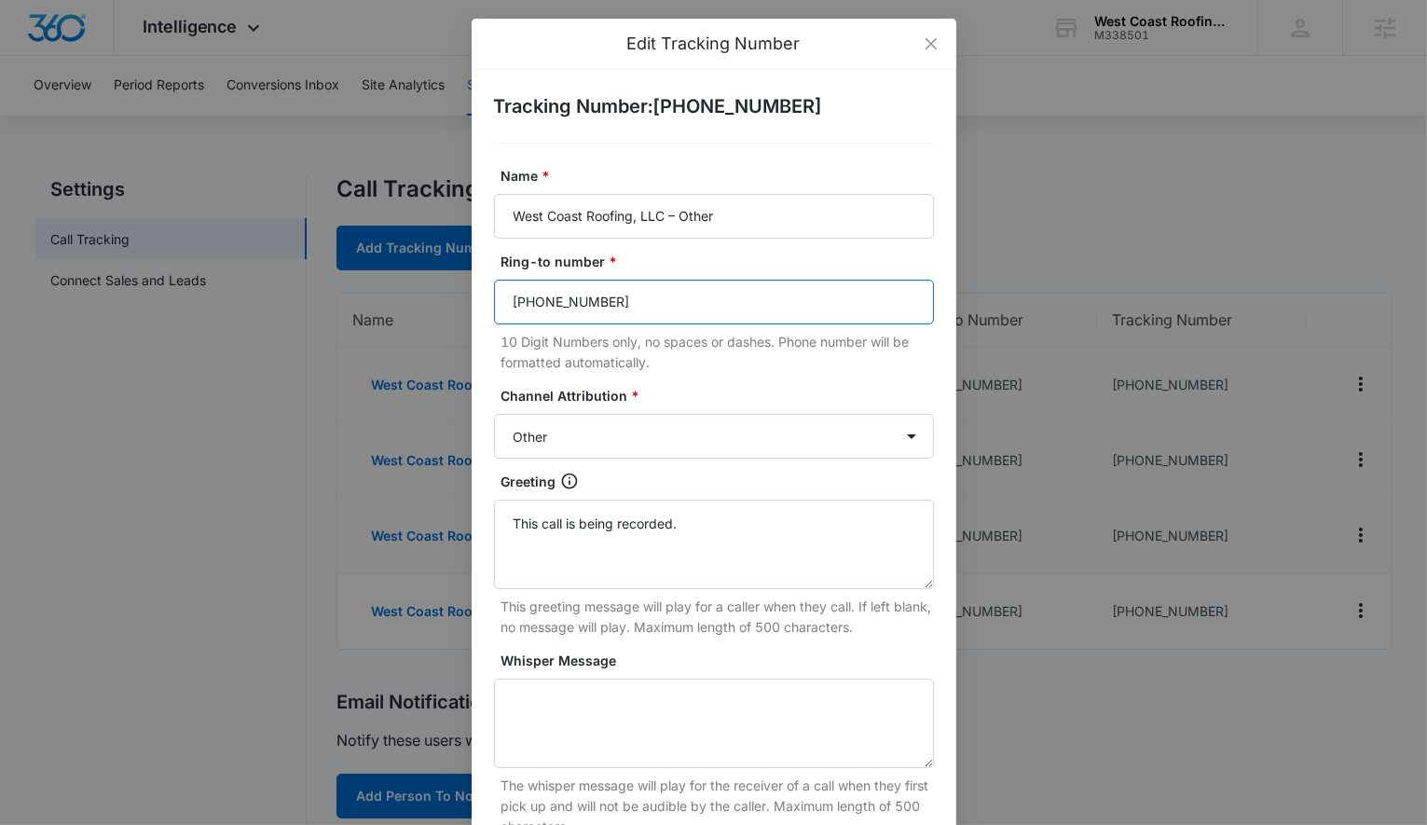
click at [641, 301] on input "(520) 241-2556" at bounding box center [714, 302] width 440 height 45
paste input "5204673555"
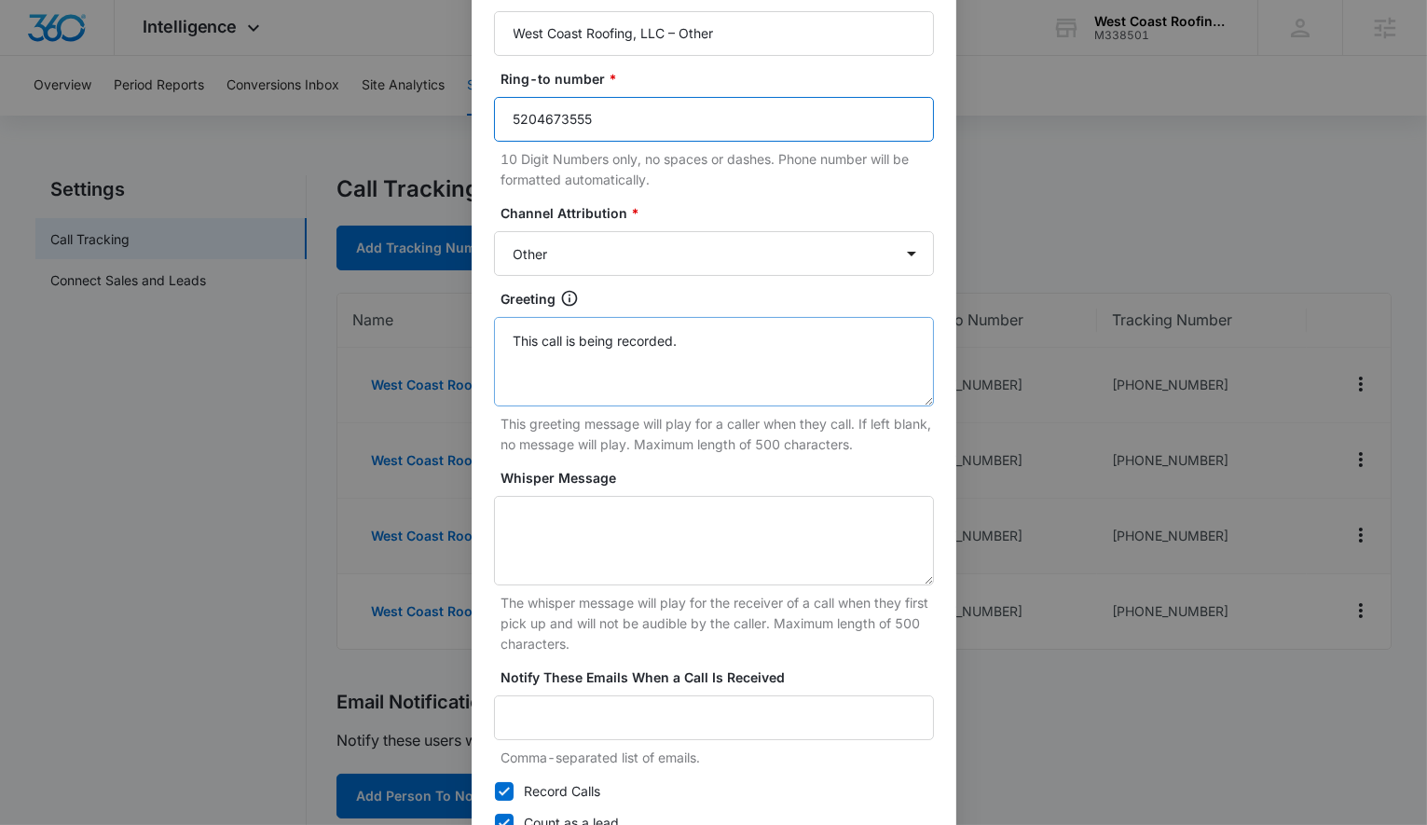
scroll to position [295, 0]
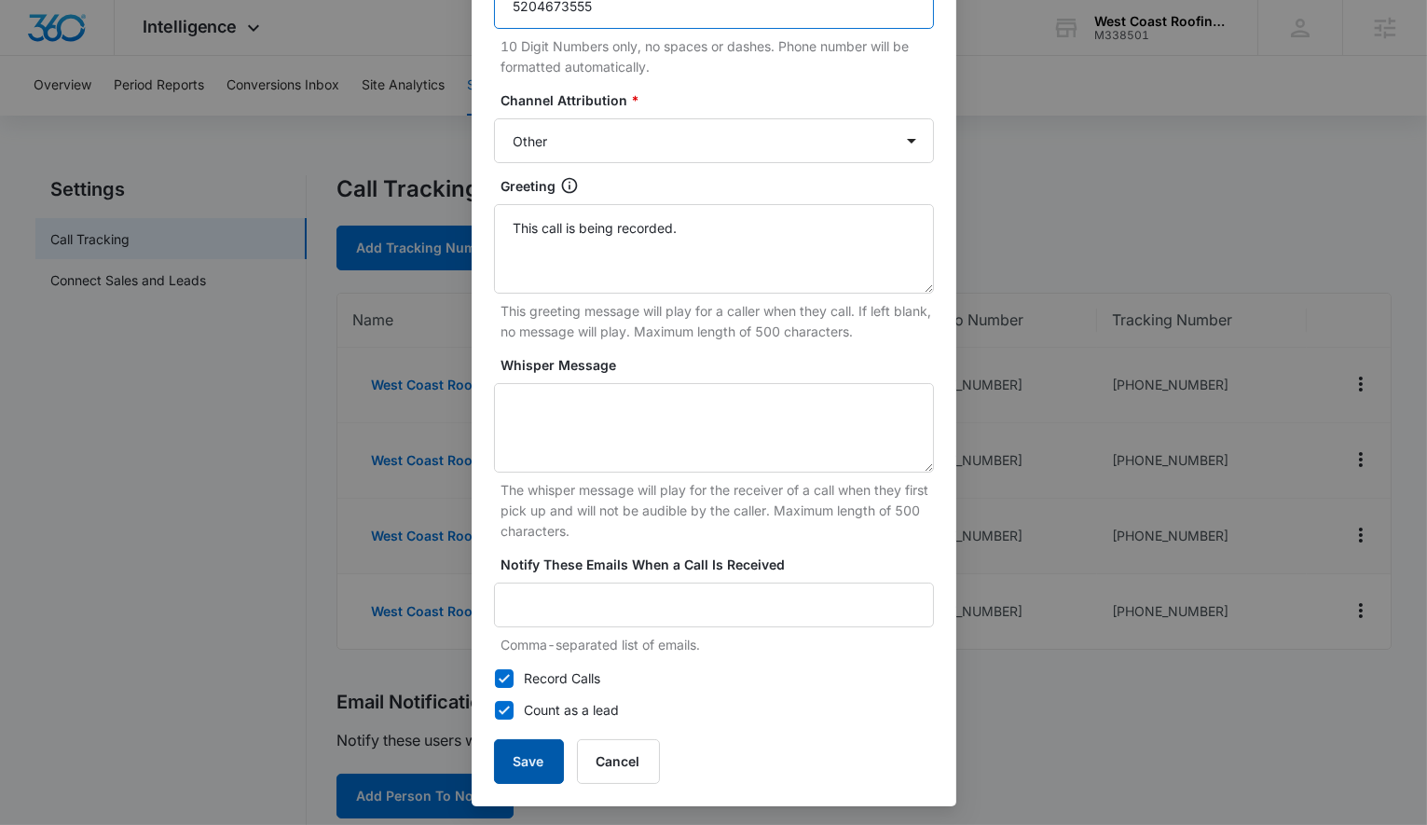
type input "5204673555"
click at [544, 766] on button "Save" at bounding box center [529, 761] width 70 height 45
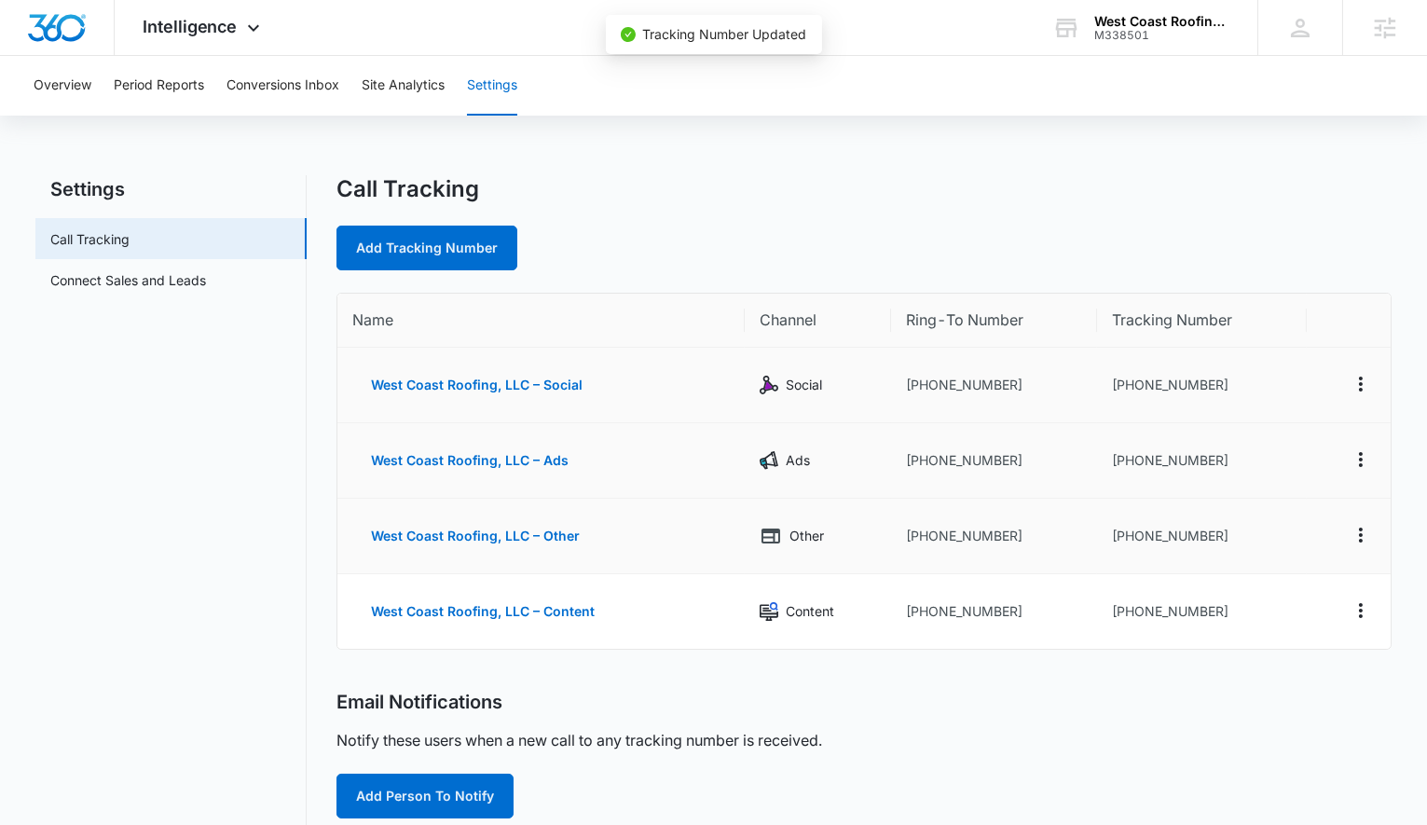
scroll to position [277, 0]
click at [1351, 606] on icon "Actions" at bounding box center [1361, 610] width 22 height 22
click at [1290, 581] on button "Edit" at bounding box center [1284, 592] width 106 height 28
select select "CONTENT"
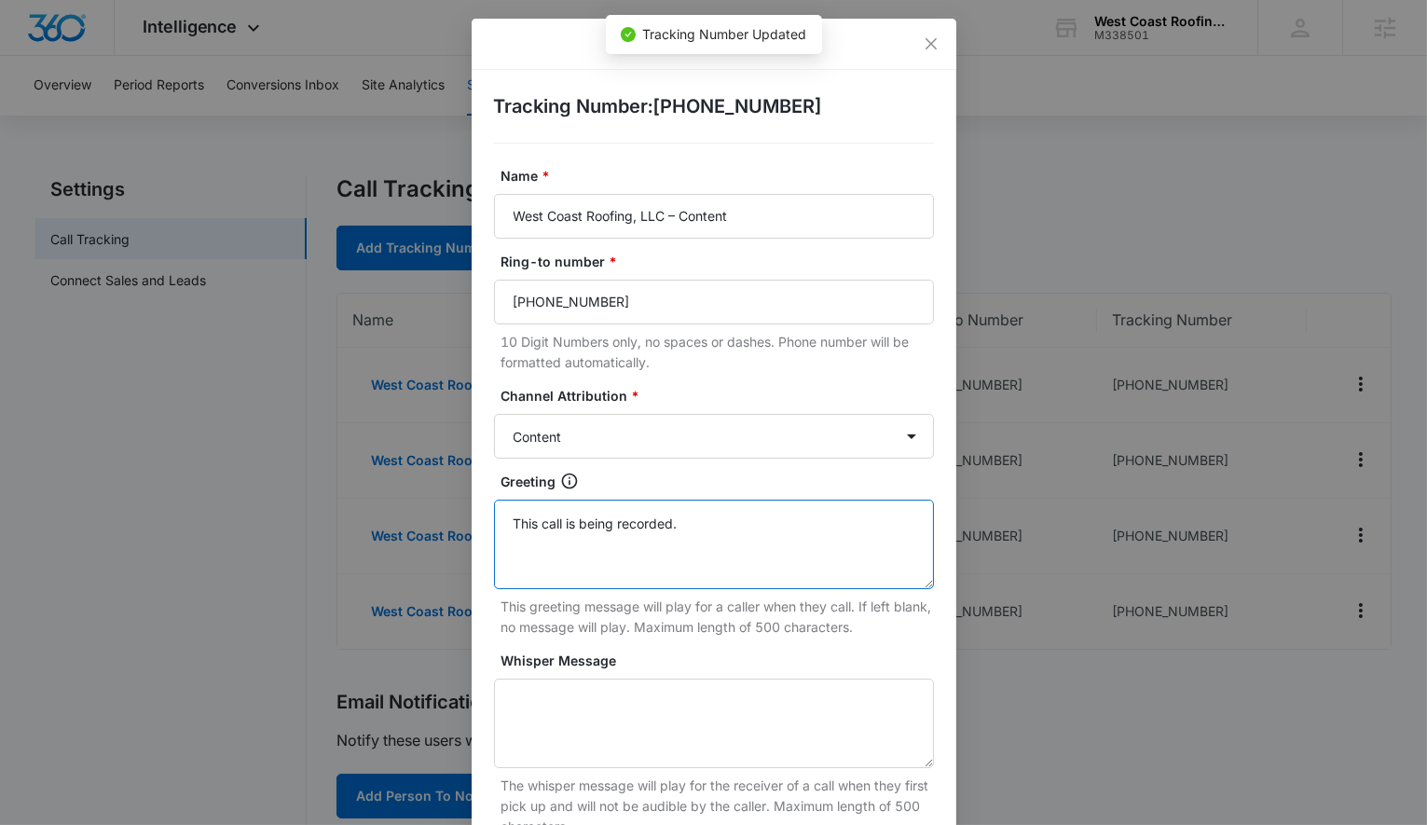
click at [787, 513] on textarea "This call is being recorded." at bounding box center [714, 544] width 440 height 89
paste textarea "5204673555"
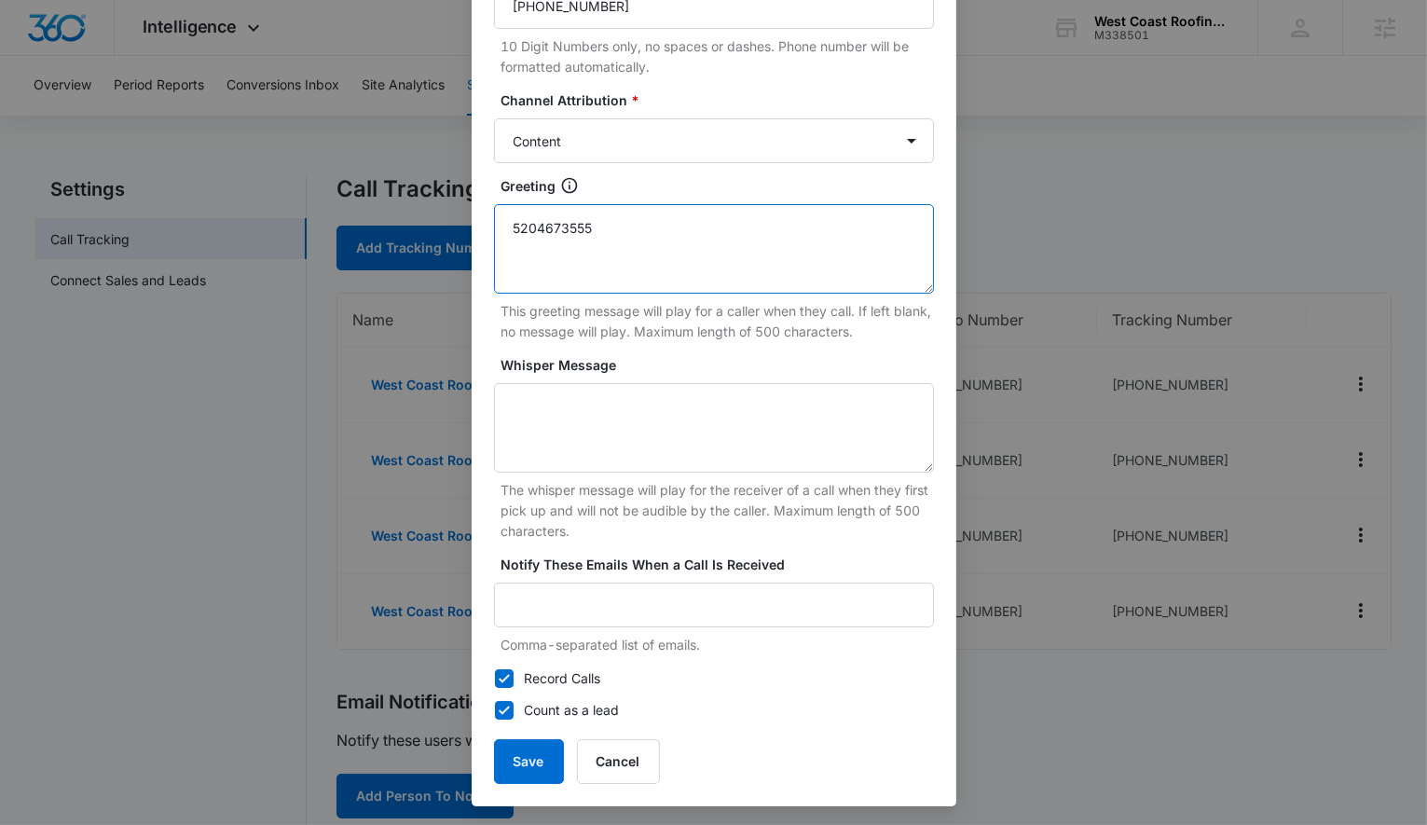
type textarea "This call is being recorded."
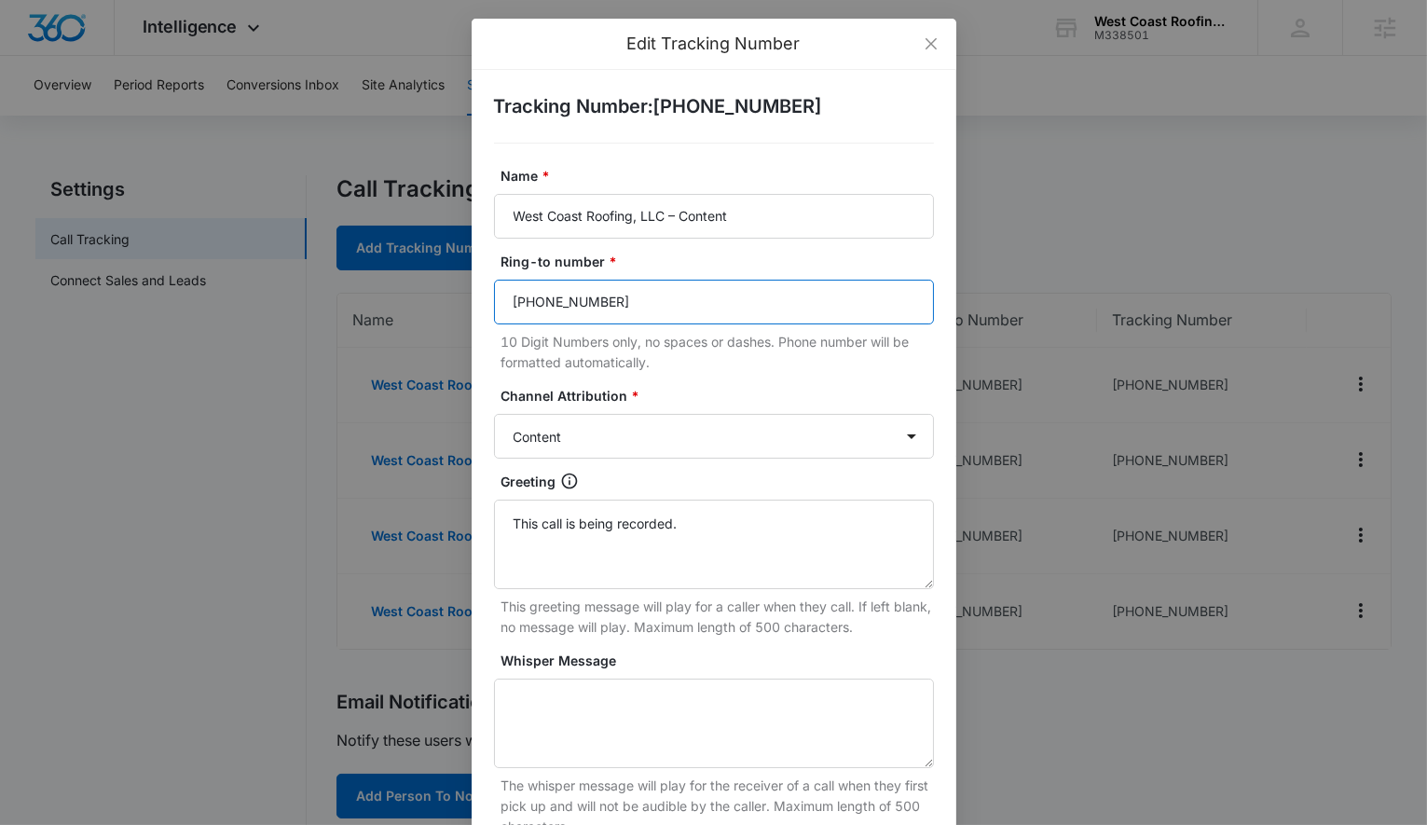
click at [632, 301] on input "(520) 241-2556" at bounding box center [714, 302] width 440 height 45
paste input "5204673555"
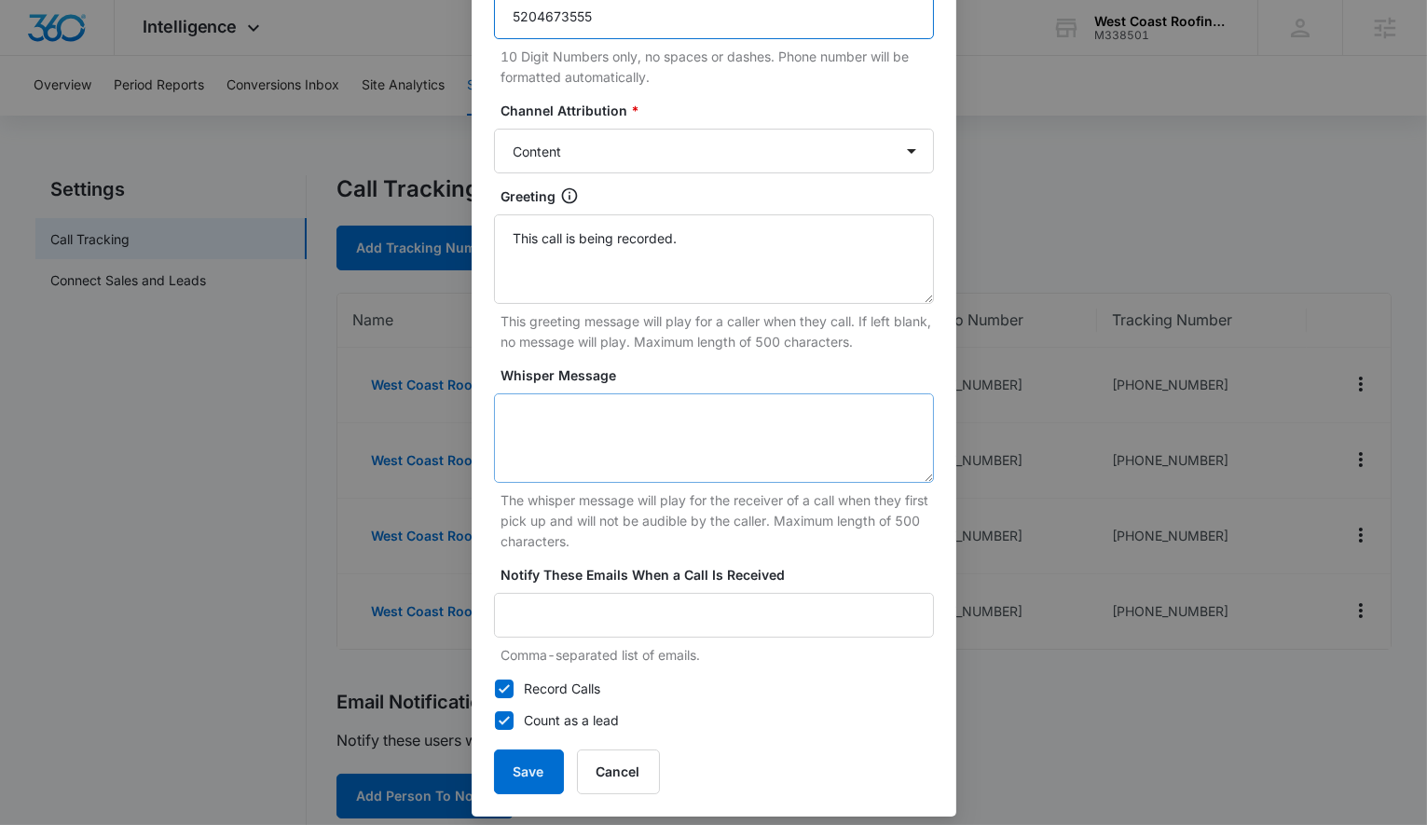
scroll to position [295, 0]
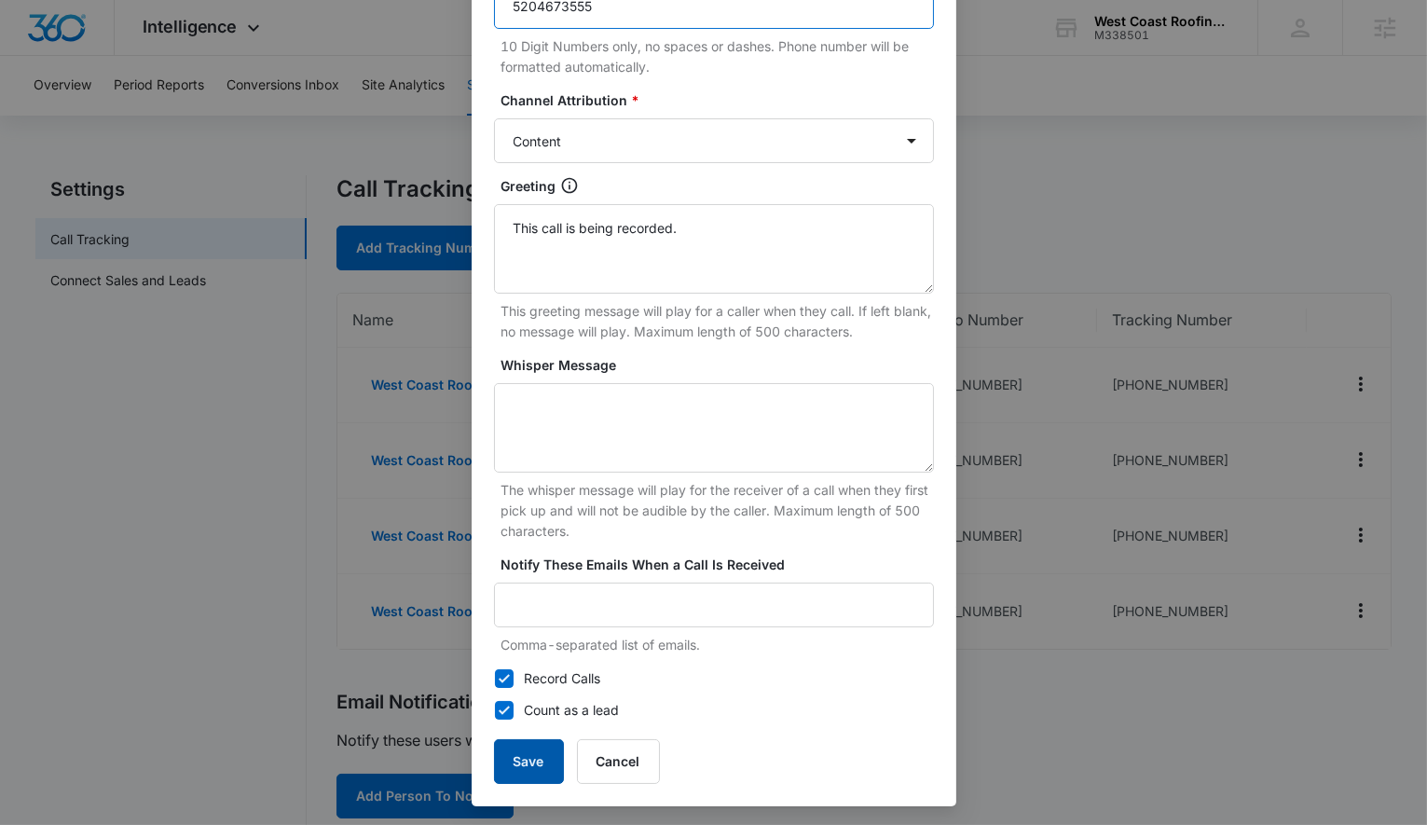
type input "5204673555"
click at [525, 772] on button "Save" at bounding box center [529, 761] width 70 height 45
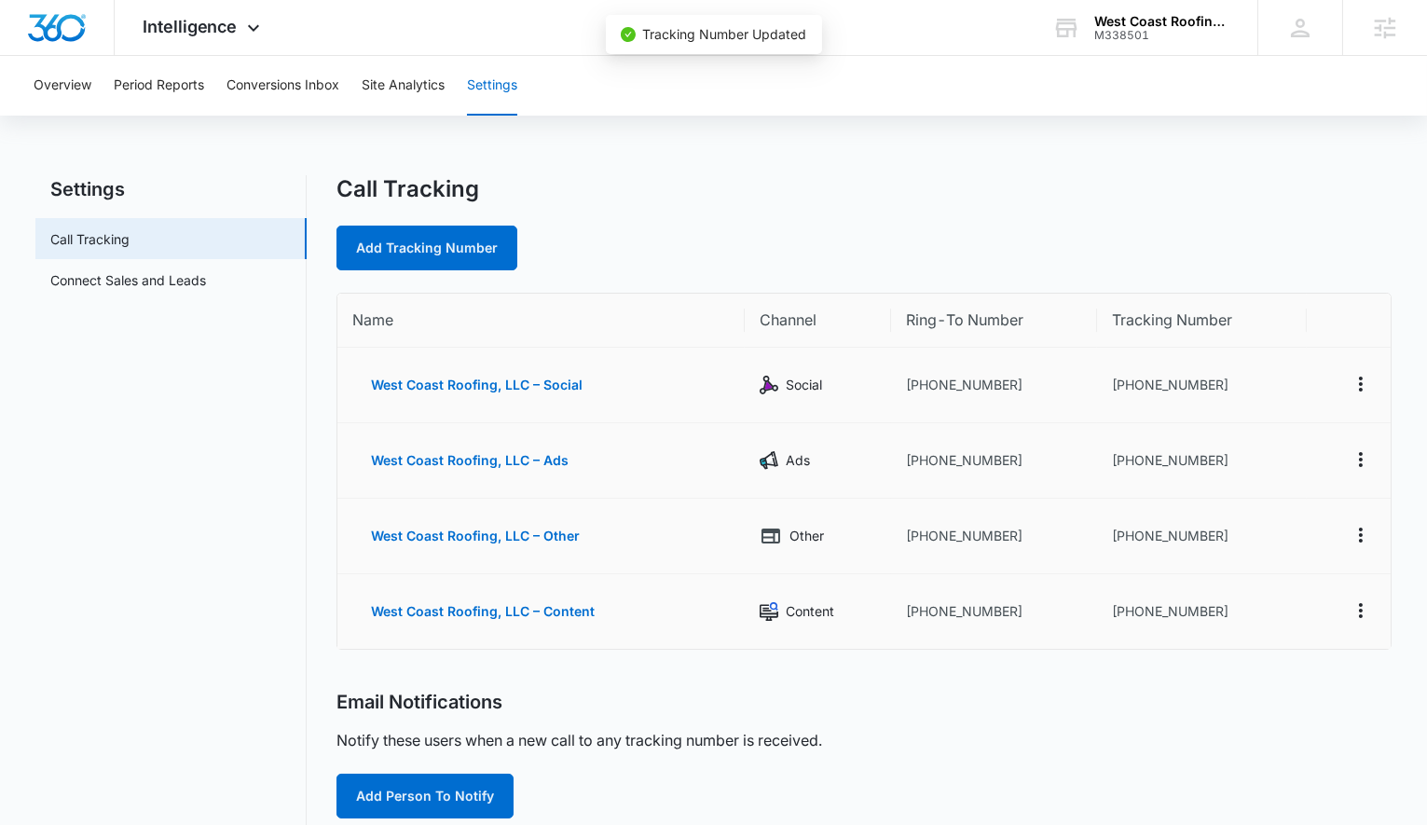
scroll to position [277, 0]
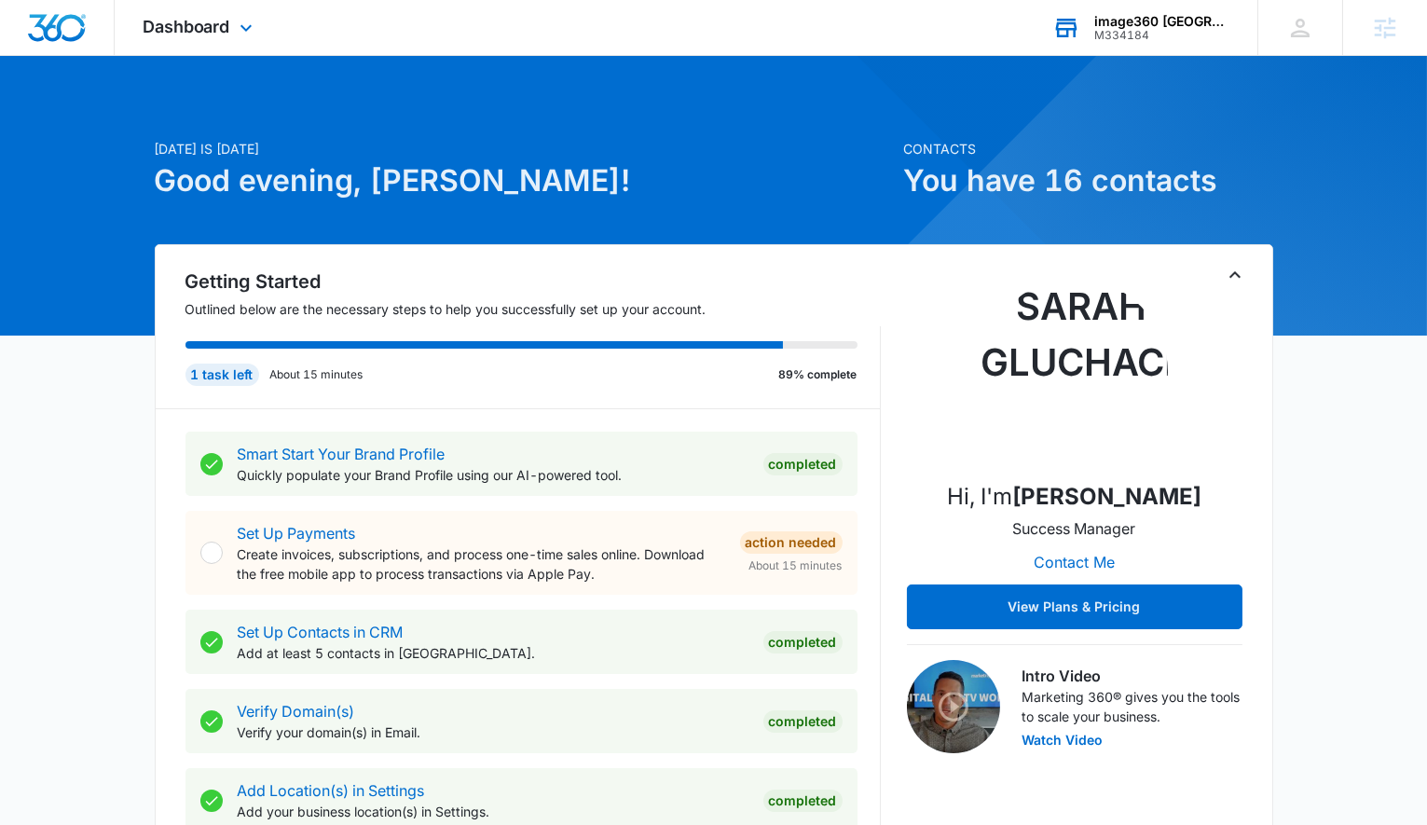
click at [1159, 5] on div "image360 Westminster CO M334184 Your Accounts View All" at bounding box center [1140, 27] width 233 height 55
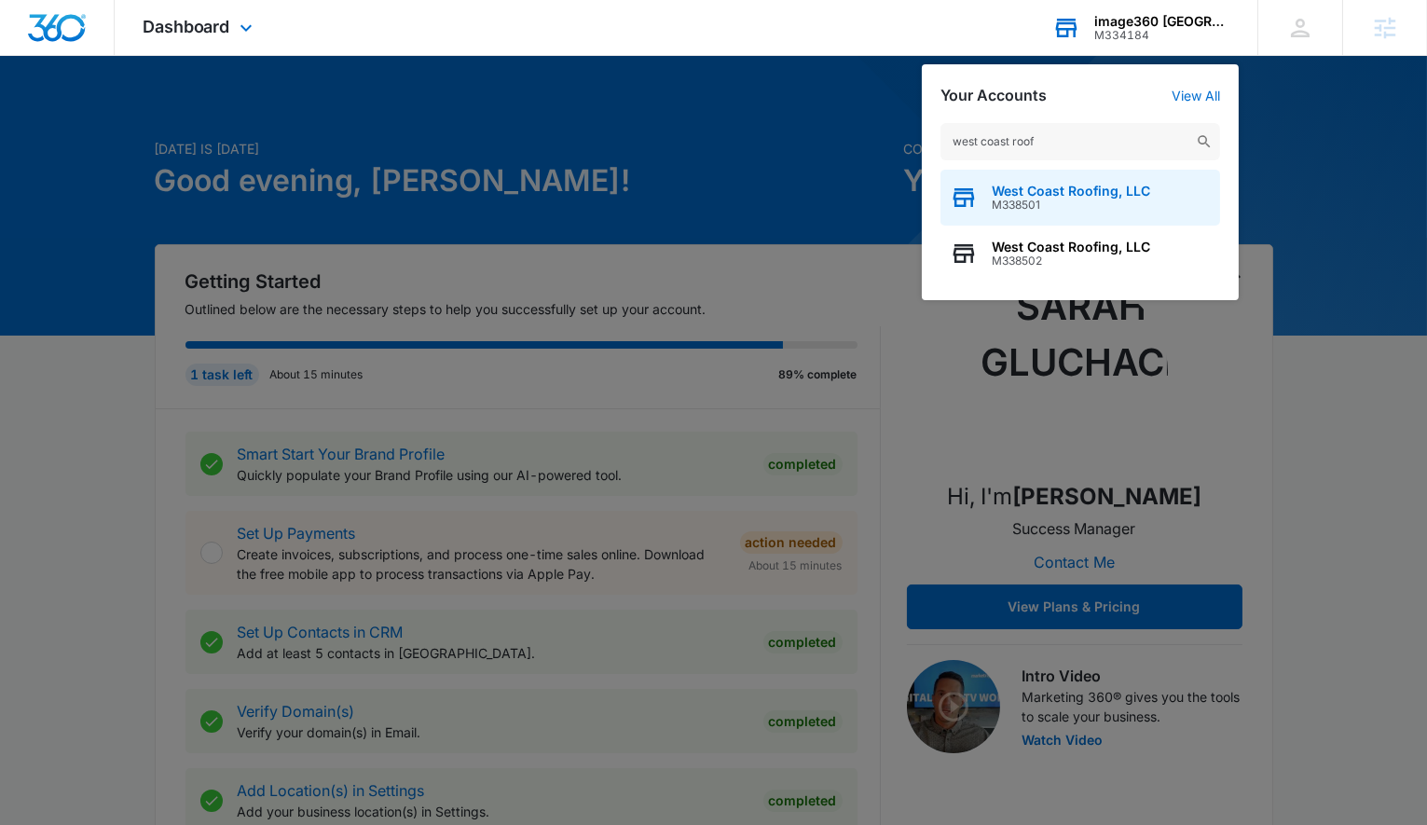
type input "west coast roof"
click at [1058, 204] on span "M338501" at bounding box center [1071, 205] width 158 height 13
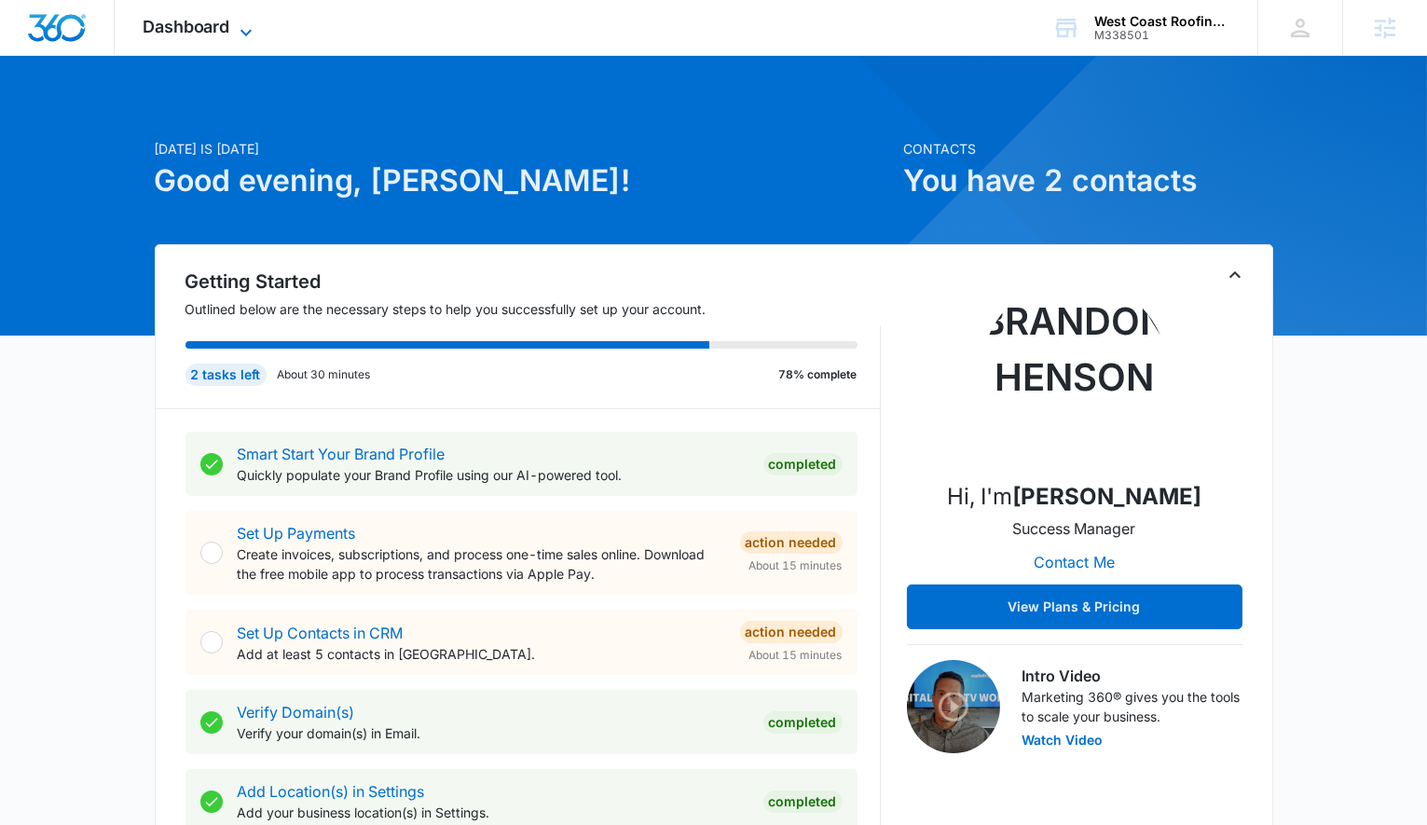
click at [217, 34] on span "Dashboard" at bounding box center [187, 27] width 88 height 20
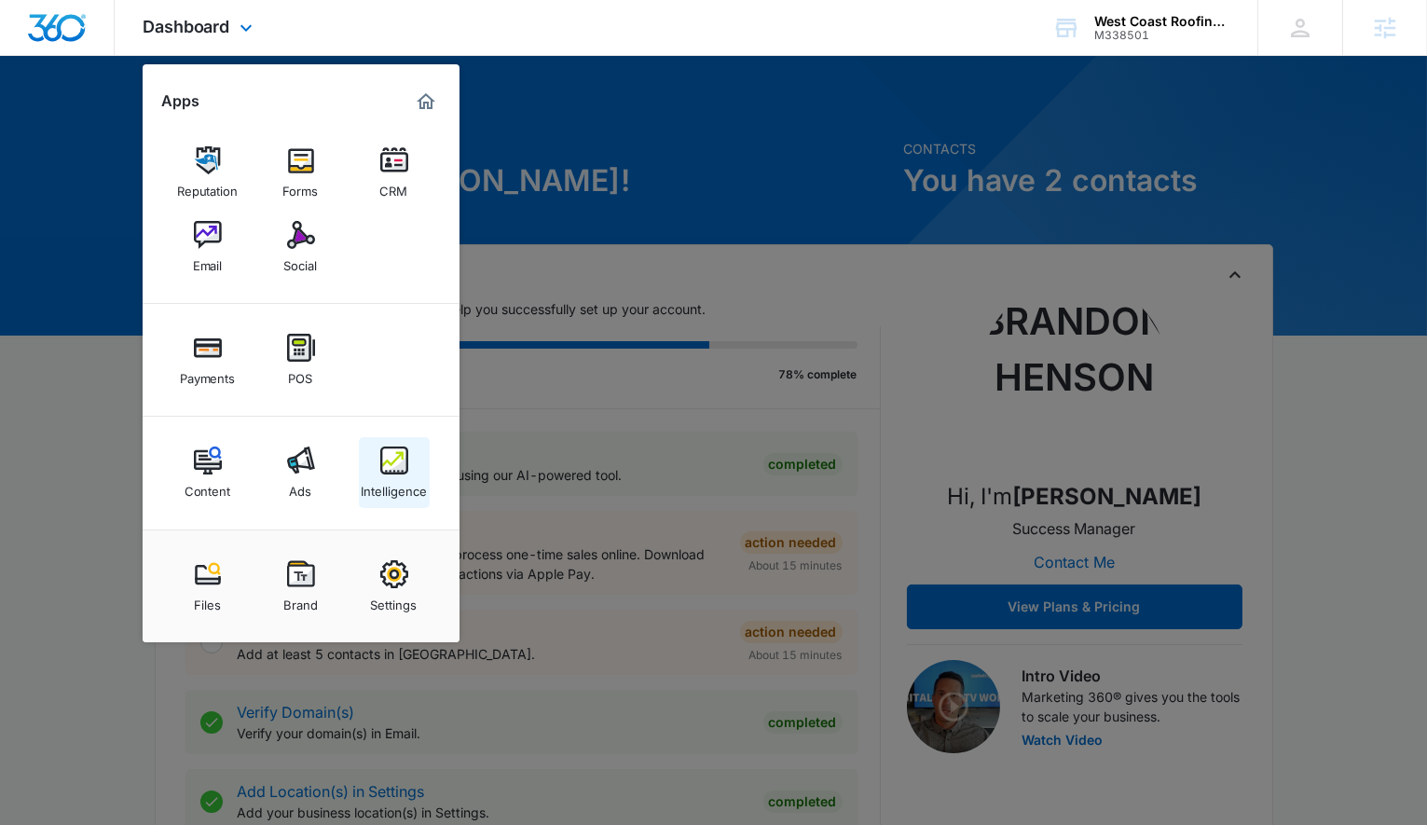
click at [406, 474] on div "Intelligence" at bounding box center [394, 486] width 66 height 24
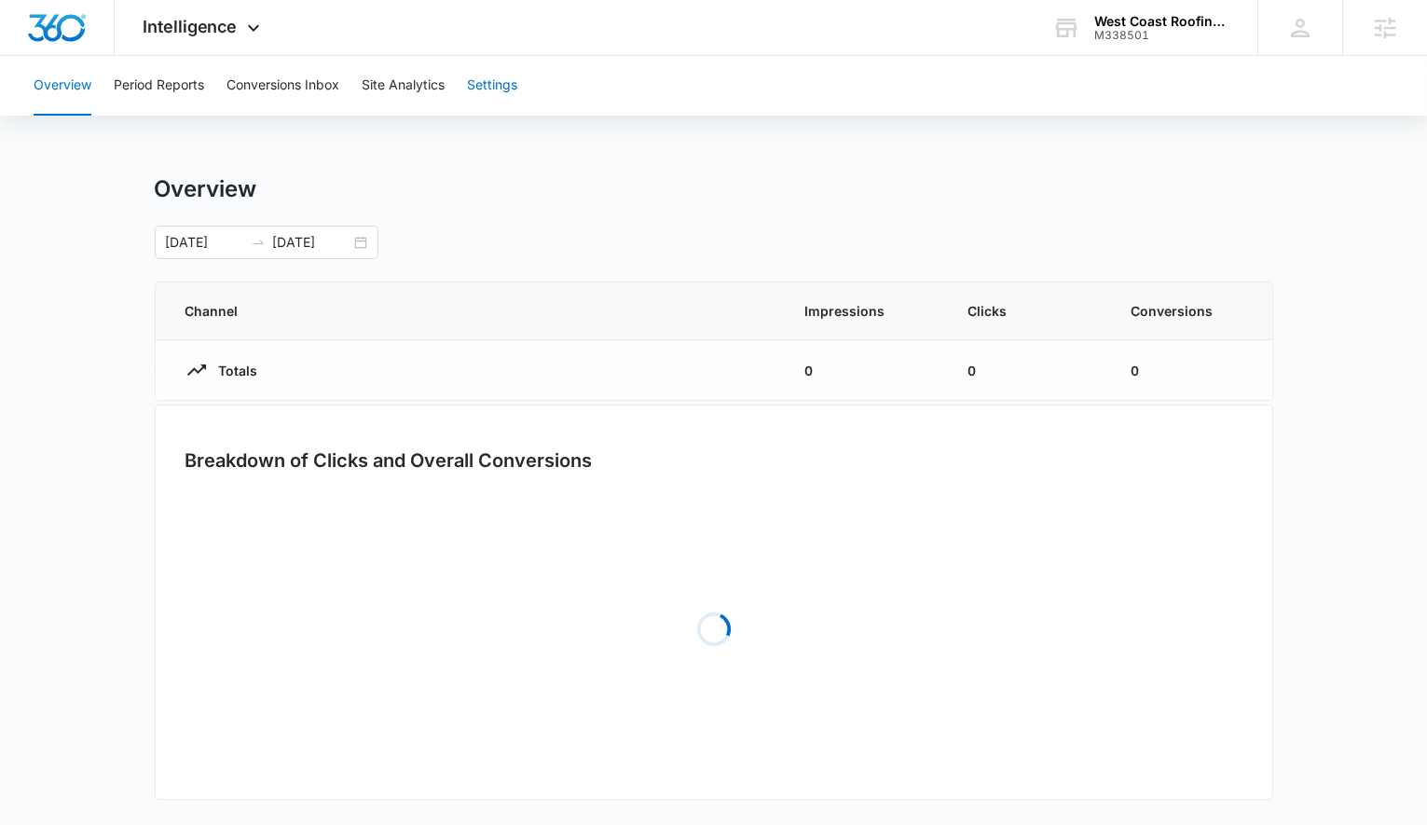
click at [491, 86] on button "Settings" at bounding box center [492, 86] width 50 height 60
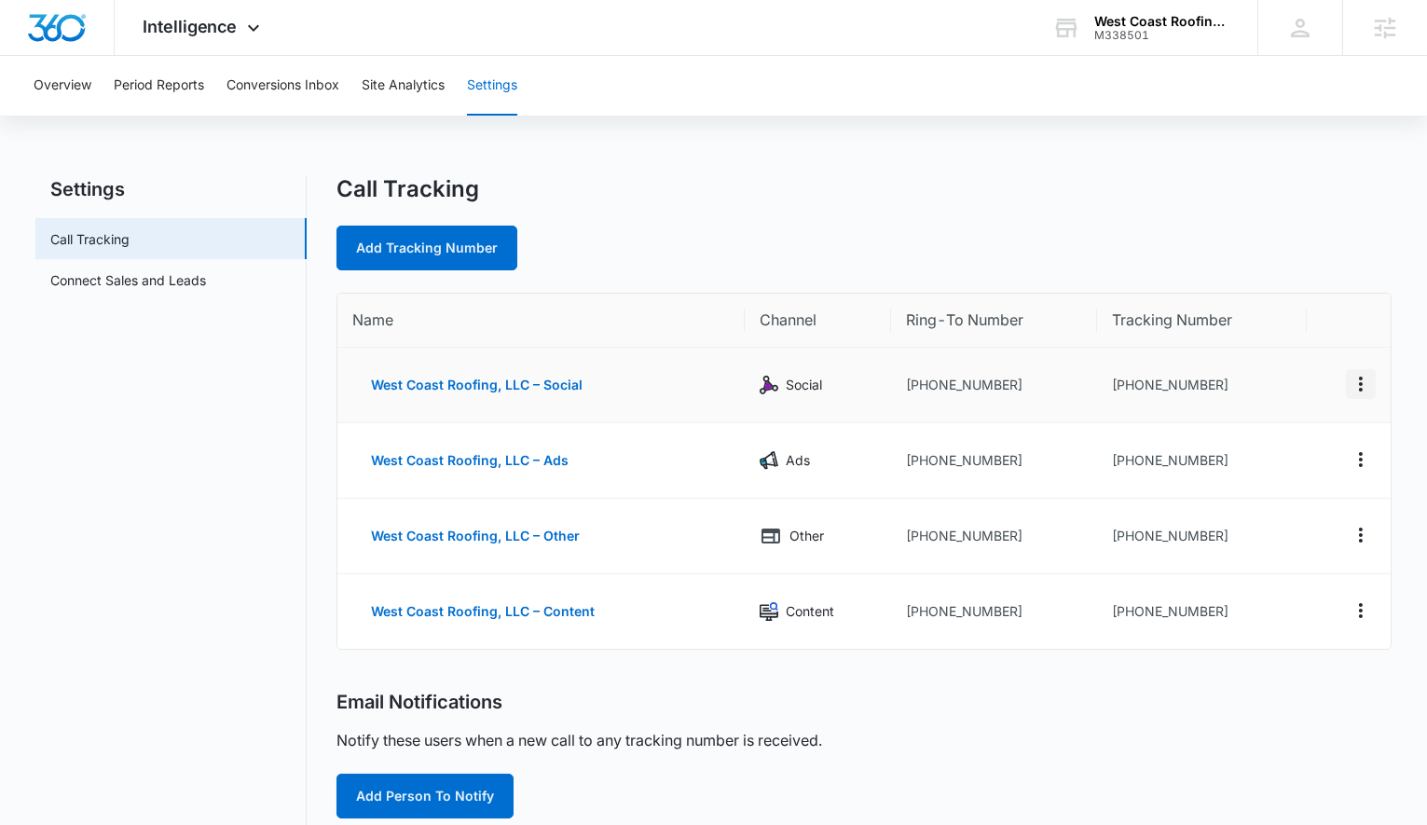
click at [1372, 397] on button "Actions" at bounding box center [1361, 384] width 30 height 30
click at [1307, 365] on button "Edit" at bounding box center [1284, 370] width 106 height 28
select select "SOCIAL"
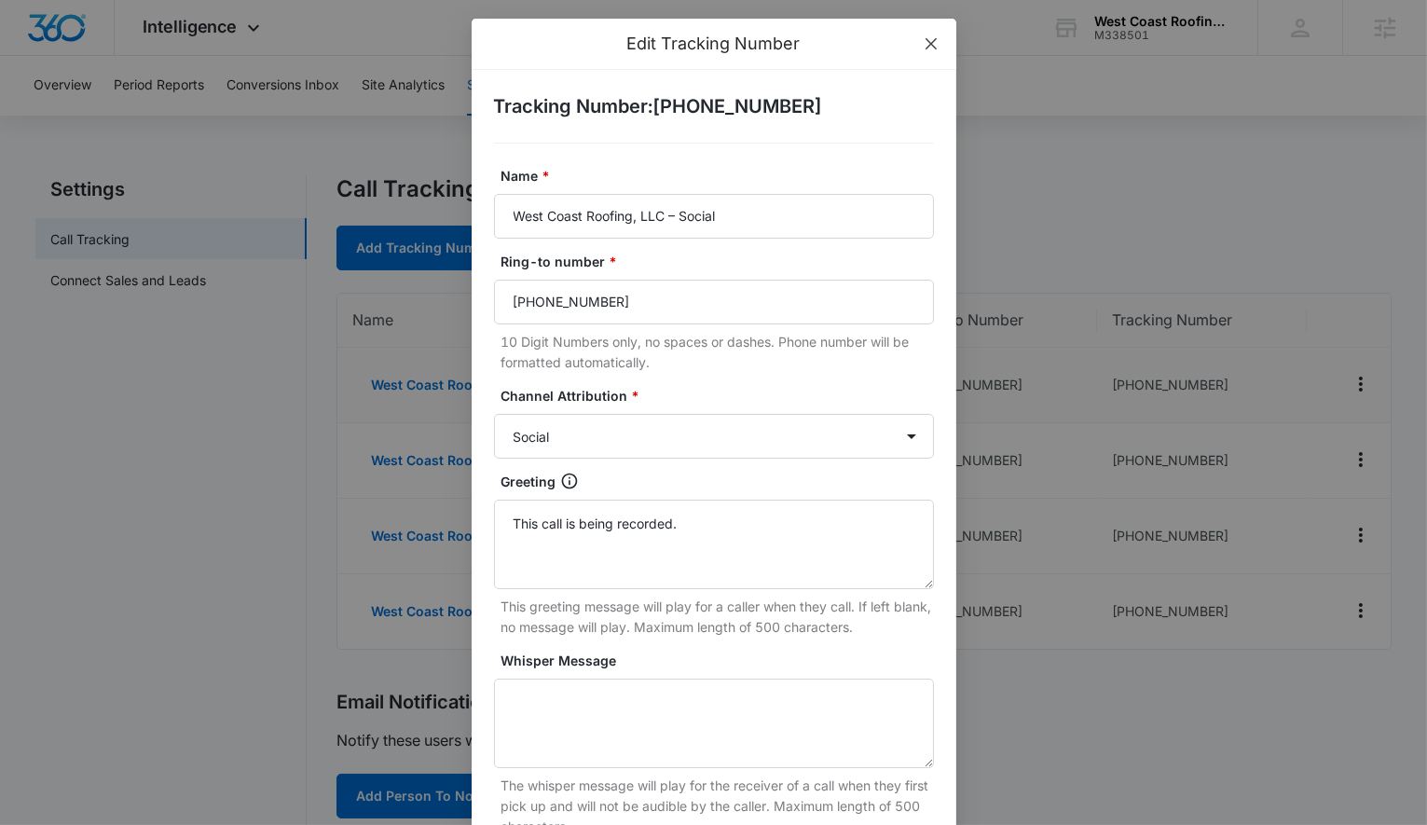
click at [929, 48] on icon "close" at bounding box center [931, 43] width 15 height 15
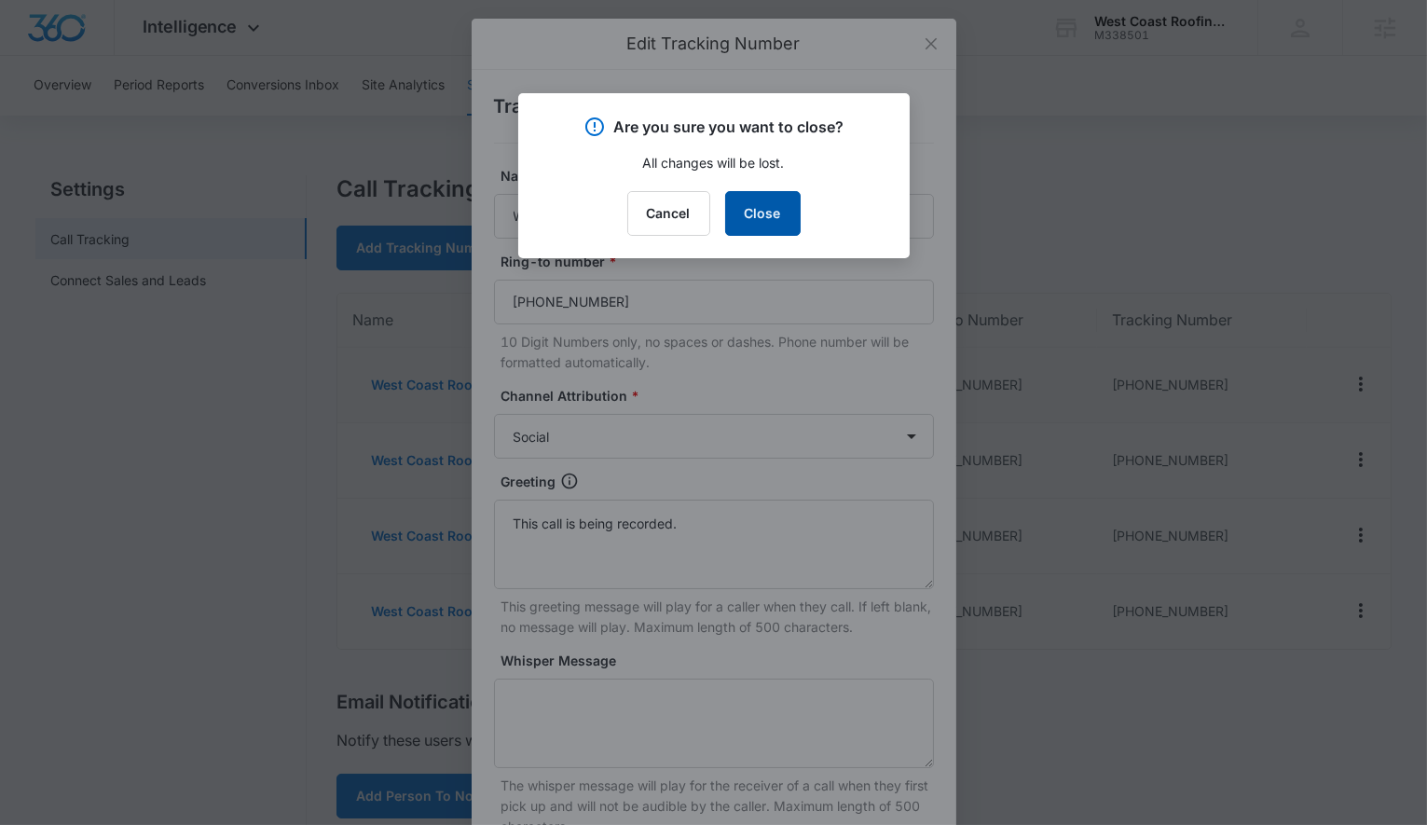
click at [786, 209] on button "Close" at bounding box center [762, 213] width 75 height 45
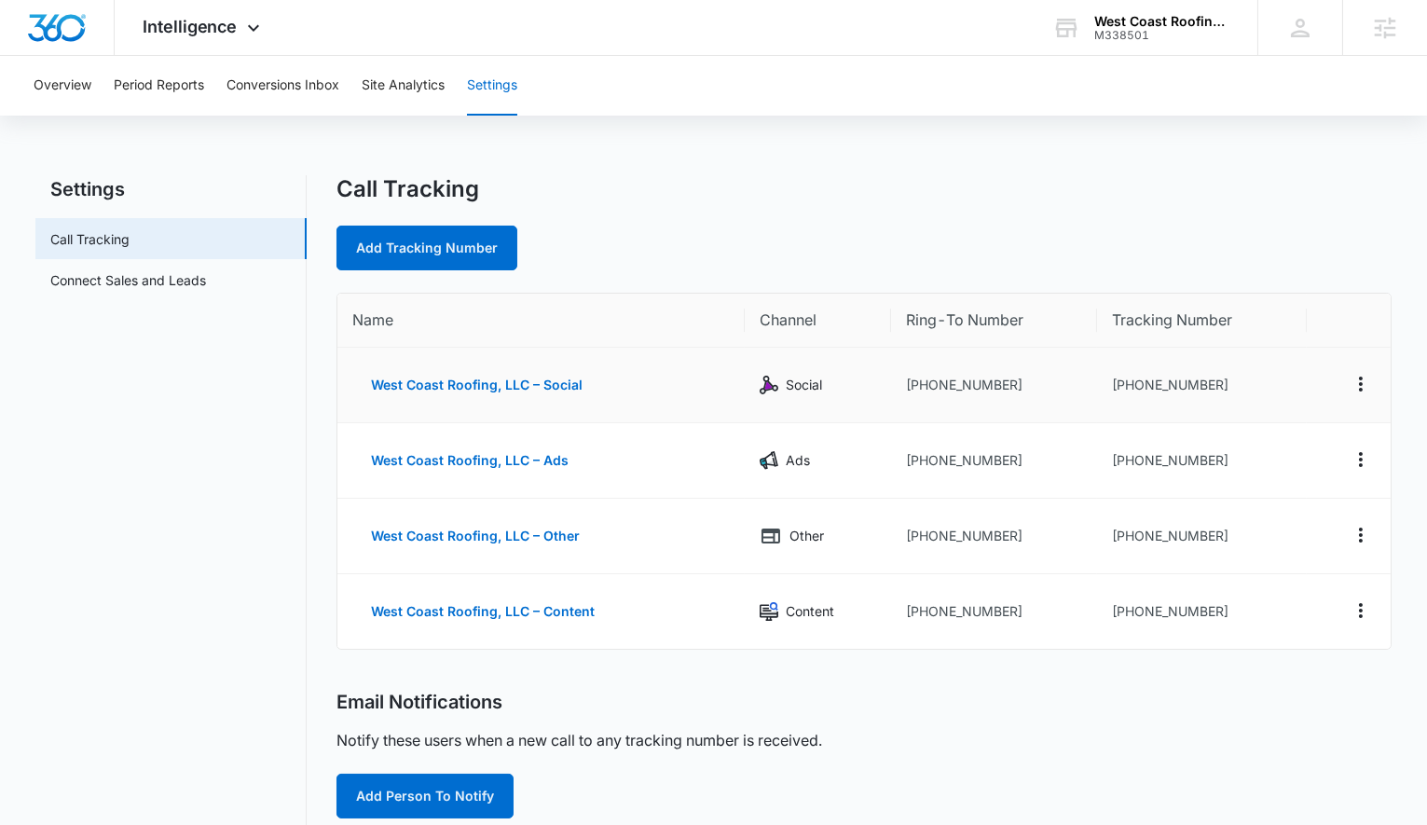
click at [957, 377] on td "+15204673555" at bounding box center [994, 385] width 206 height 75
click at [937, 158] on div "Overview Period Reports Conversions Inbox Site Analytics Settings Settings Call…" at bounding box center [713, 626] width 1427 height 1140
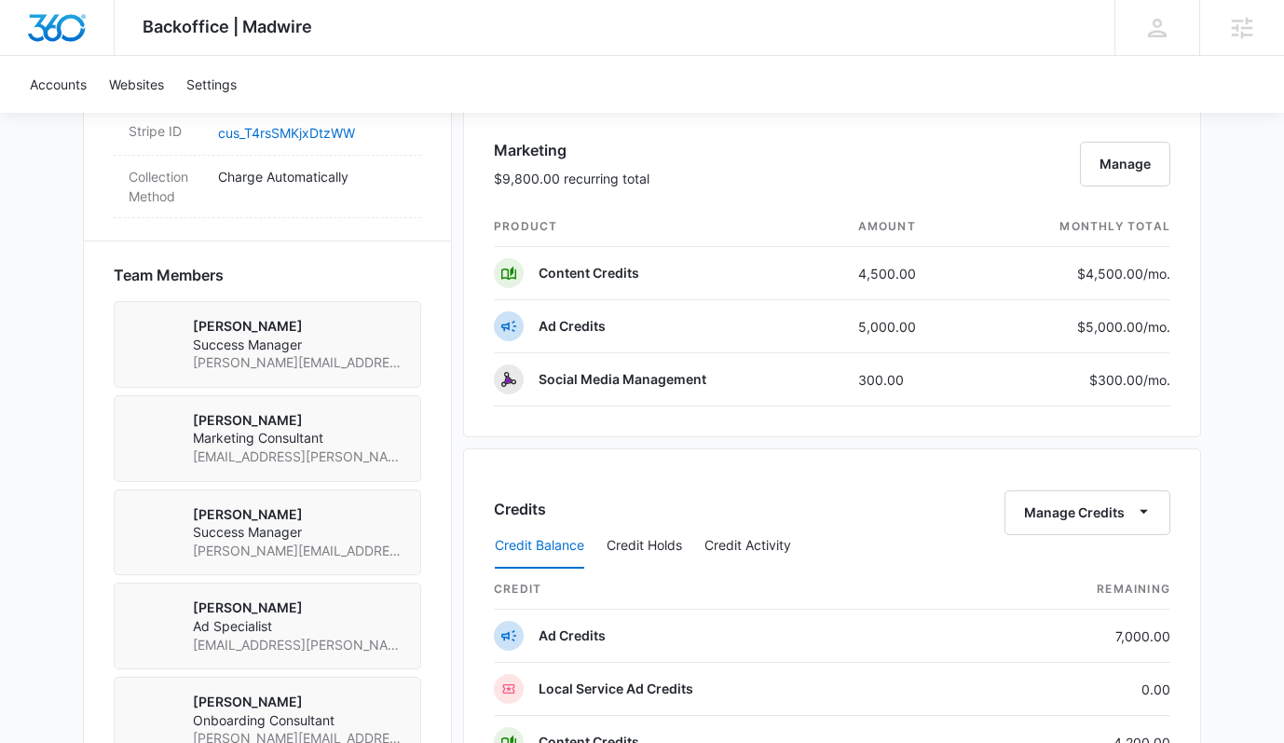
scroll to position [1386, 0]
